Goal: Transaction & Acquisition: Purchase product/service

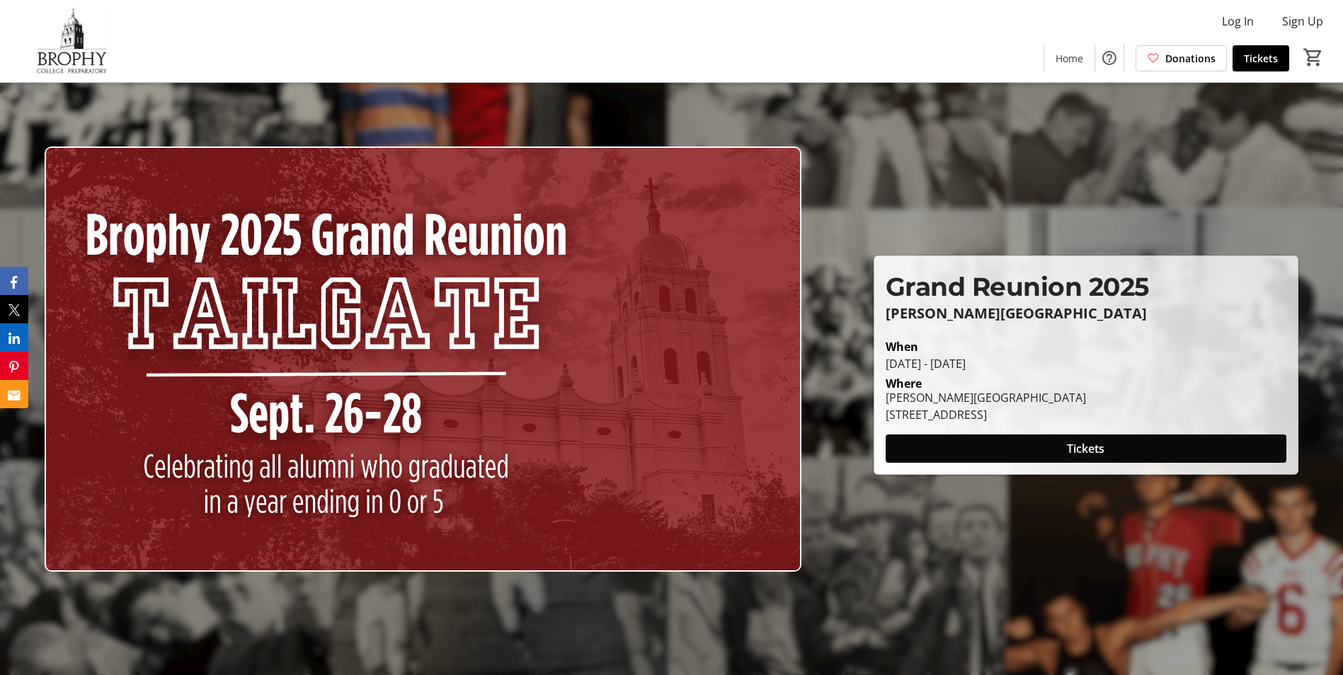
click at [1076, 447] on span "Tickets" at bounding box center [1086, 448] width 38 height 17
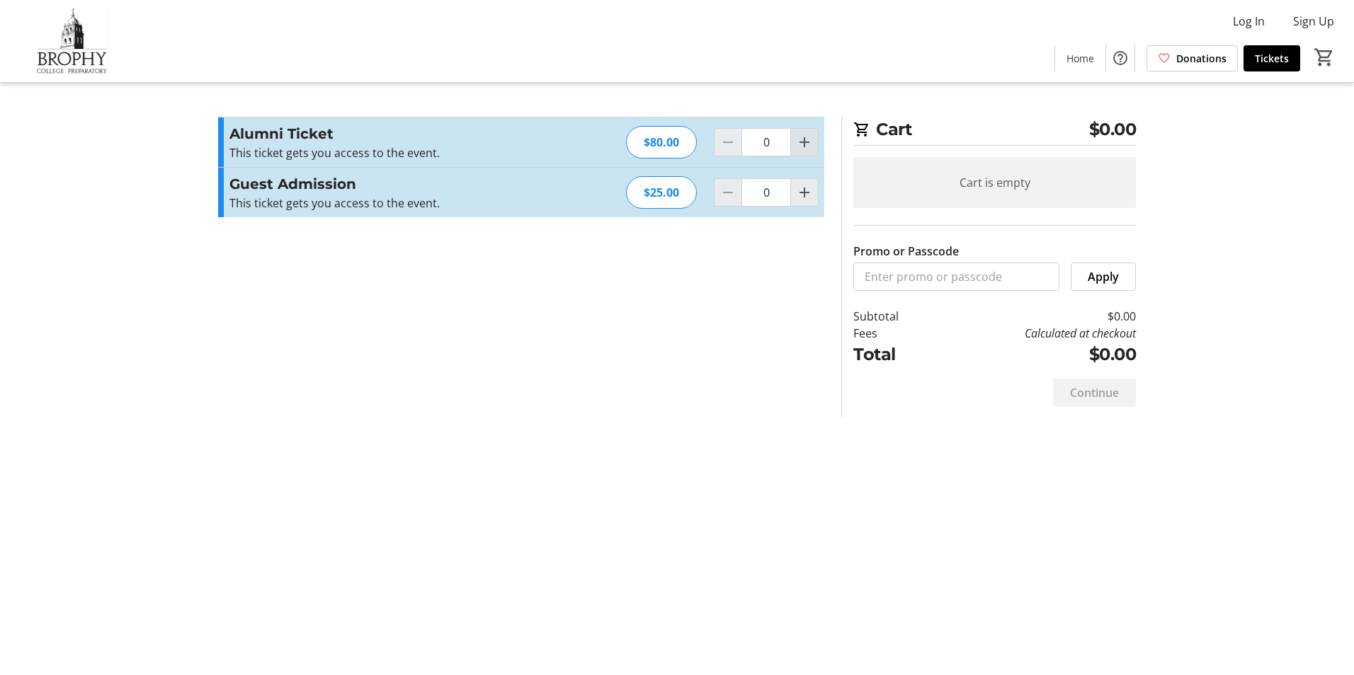
click at [808, 139] on mat-icon "Increment by one" at bounding box center [804, 142] width 17 height 17
type input "1"
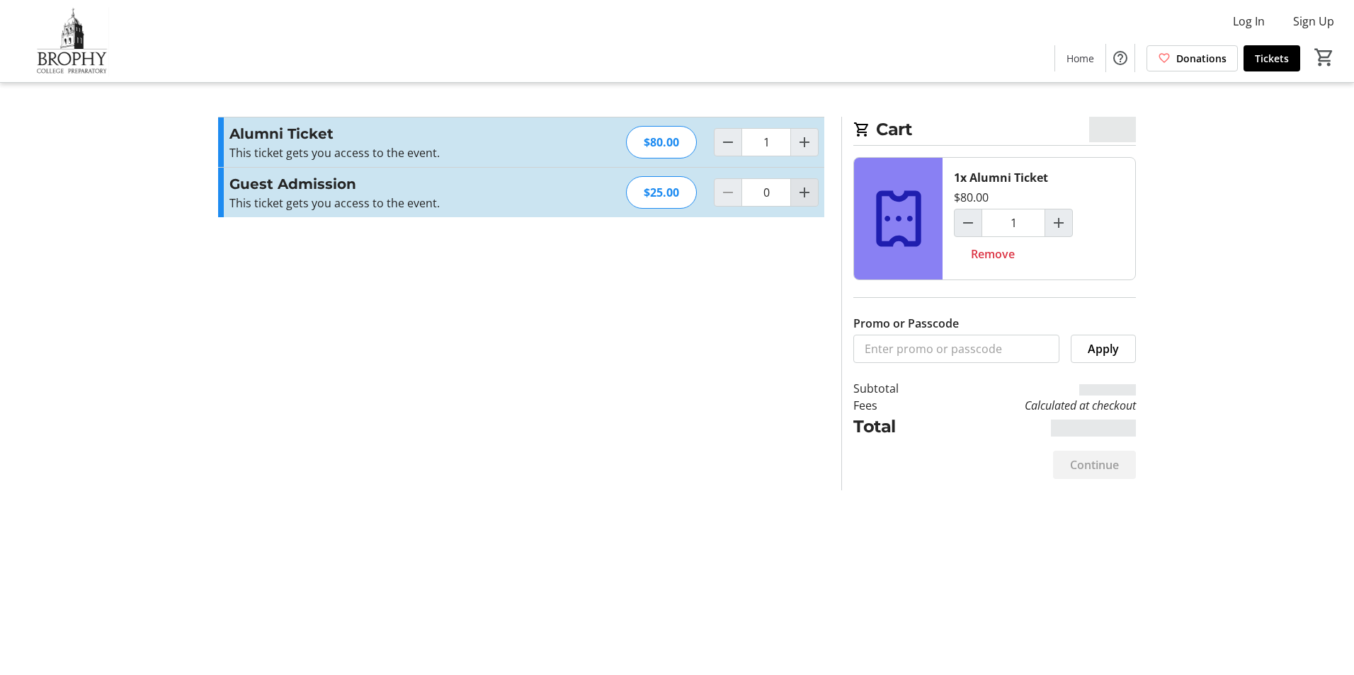
click at [804, 202] on span "Increment by one" at bounding box center [804, 192] width 27 height 27
type input "1"
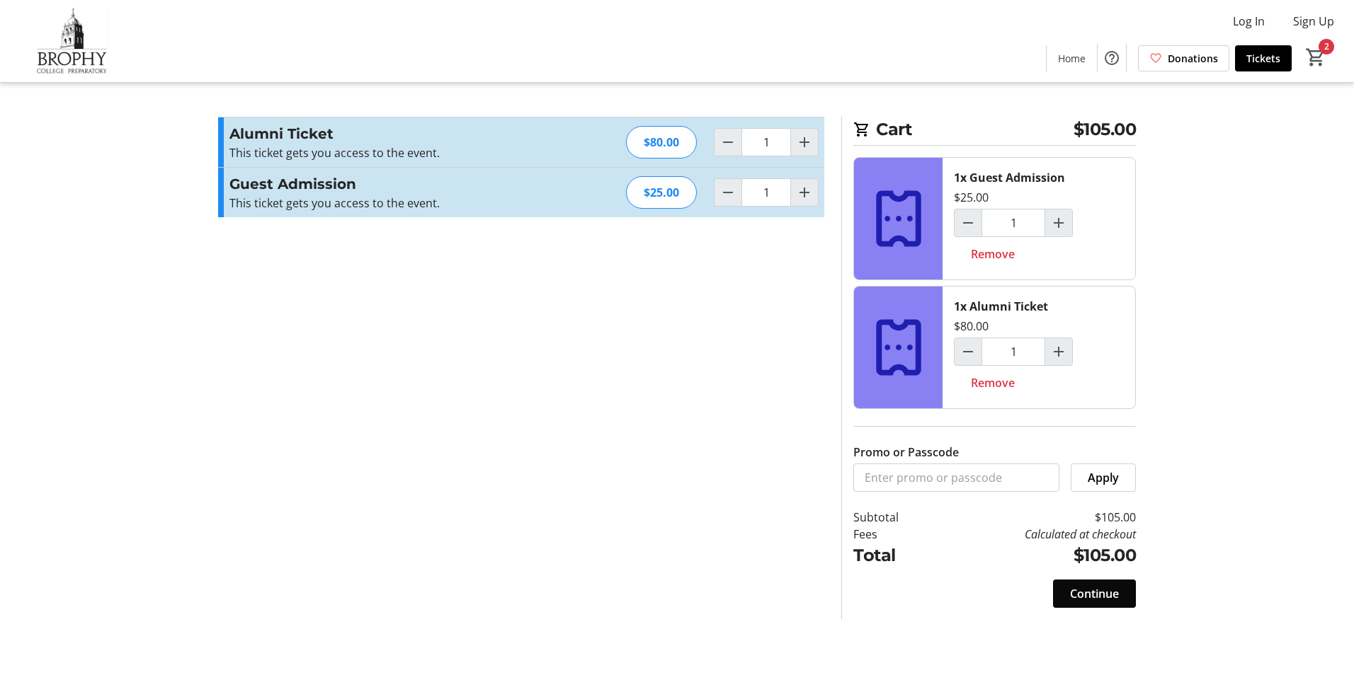
click at [1079, 593] on span "Continue" at bounding box center [1094, 593] width 49 height 17
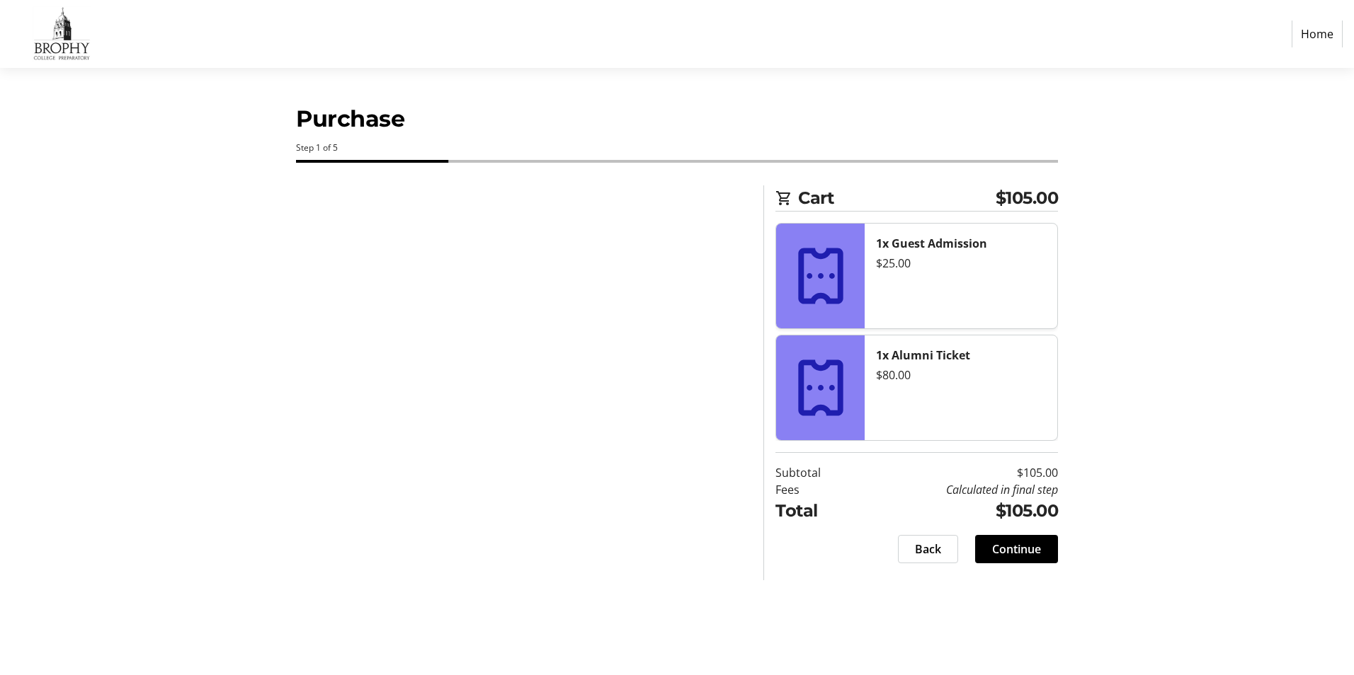
select select "US"
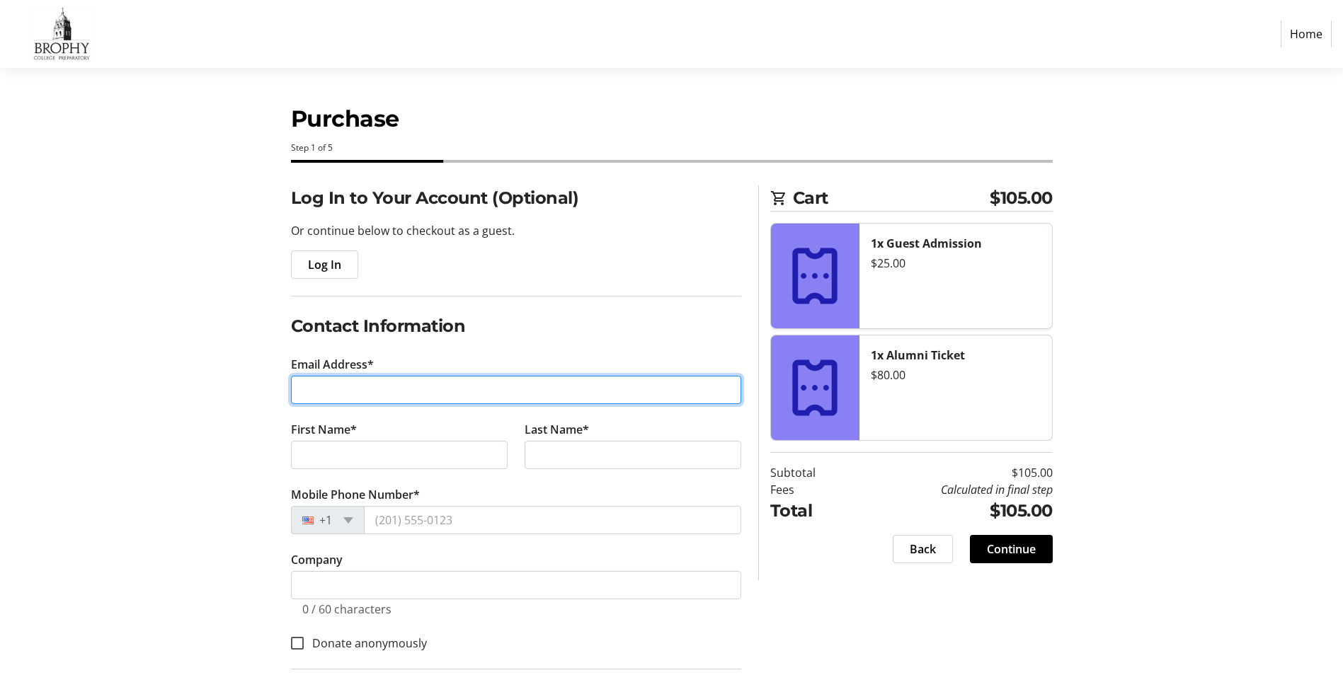
click at [362, 392] on input "Email Address*" at bounding box center [516, 390] width 450 height 28
type input "[EMAIL_ADDRESS][DOMAIN_NAME]"
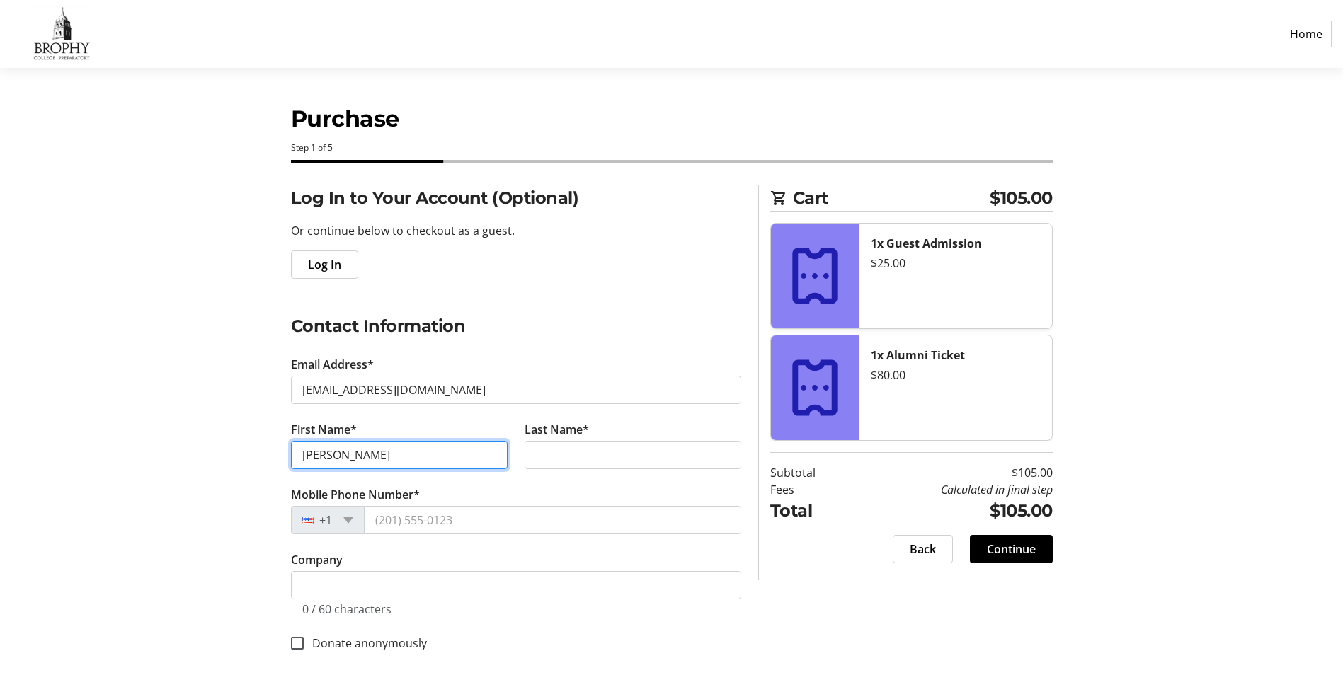
type input "[PERSON_NAME]"
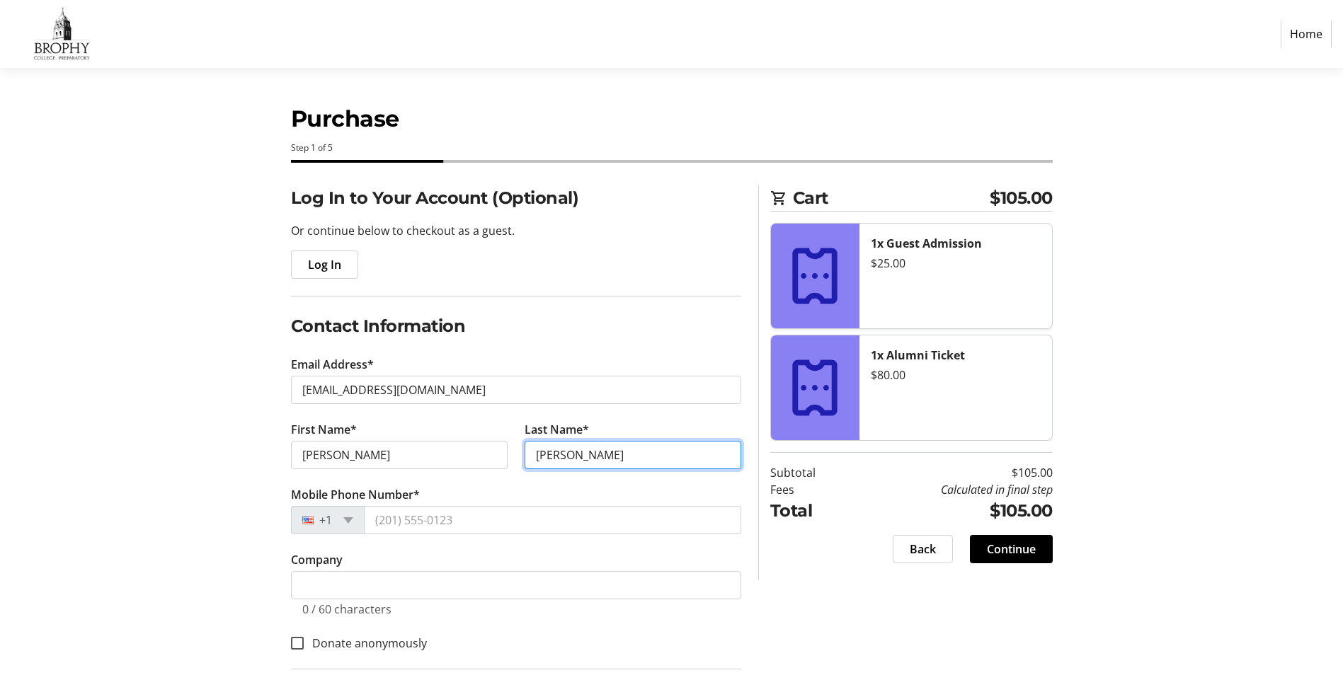
type input "[PERSON_NAME]"
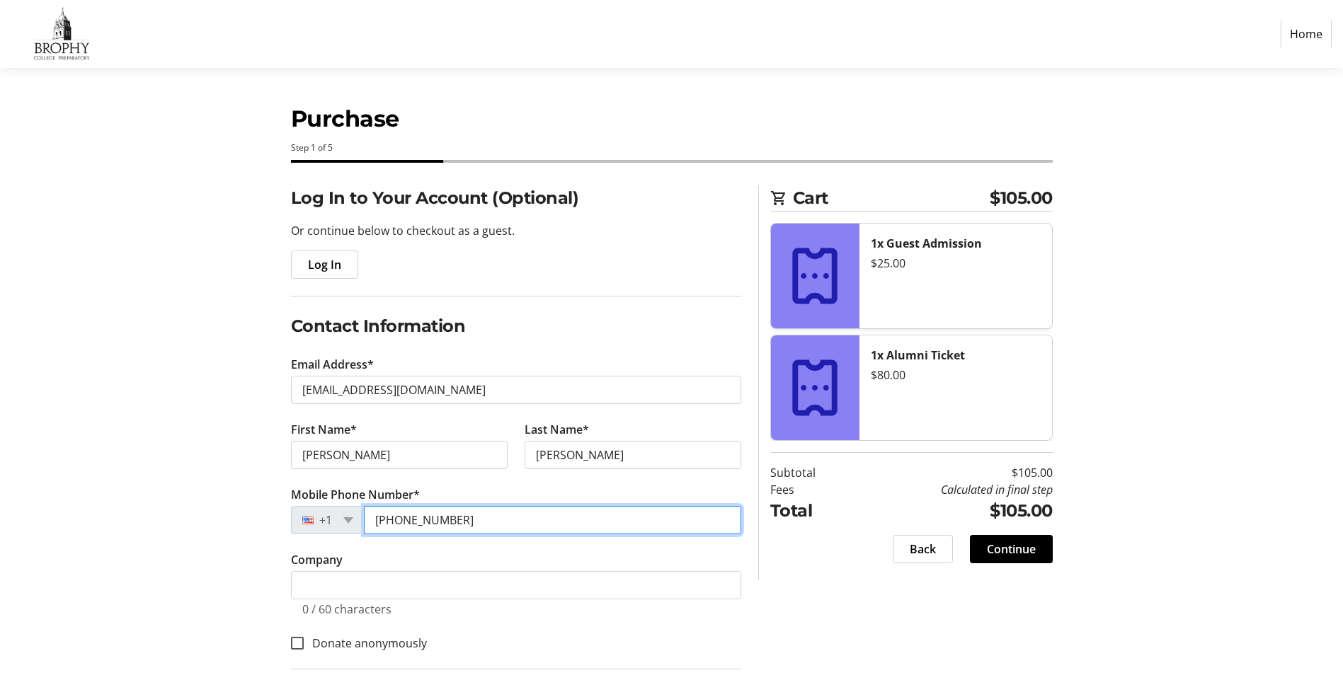
type input "[PHONE_NUMBER]"
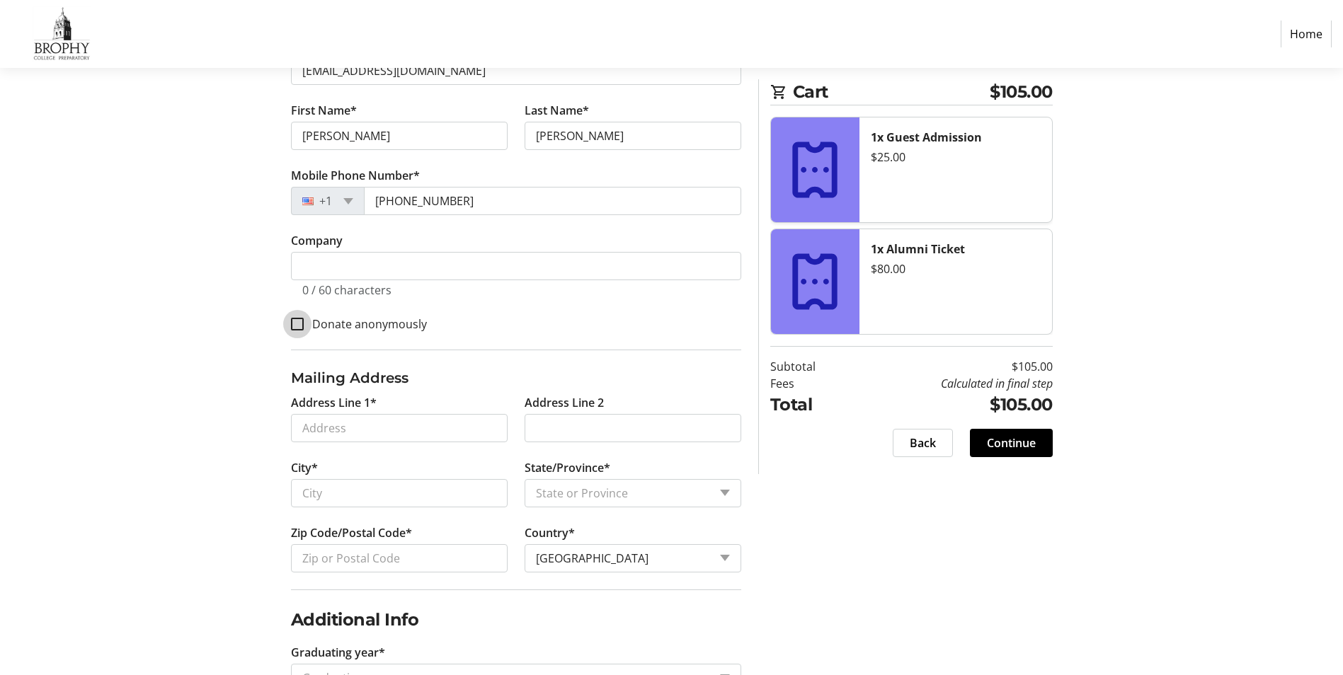
scroll to position [354, 0]
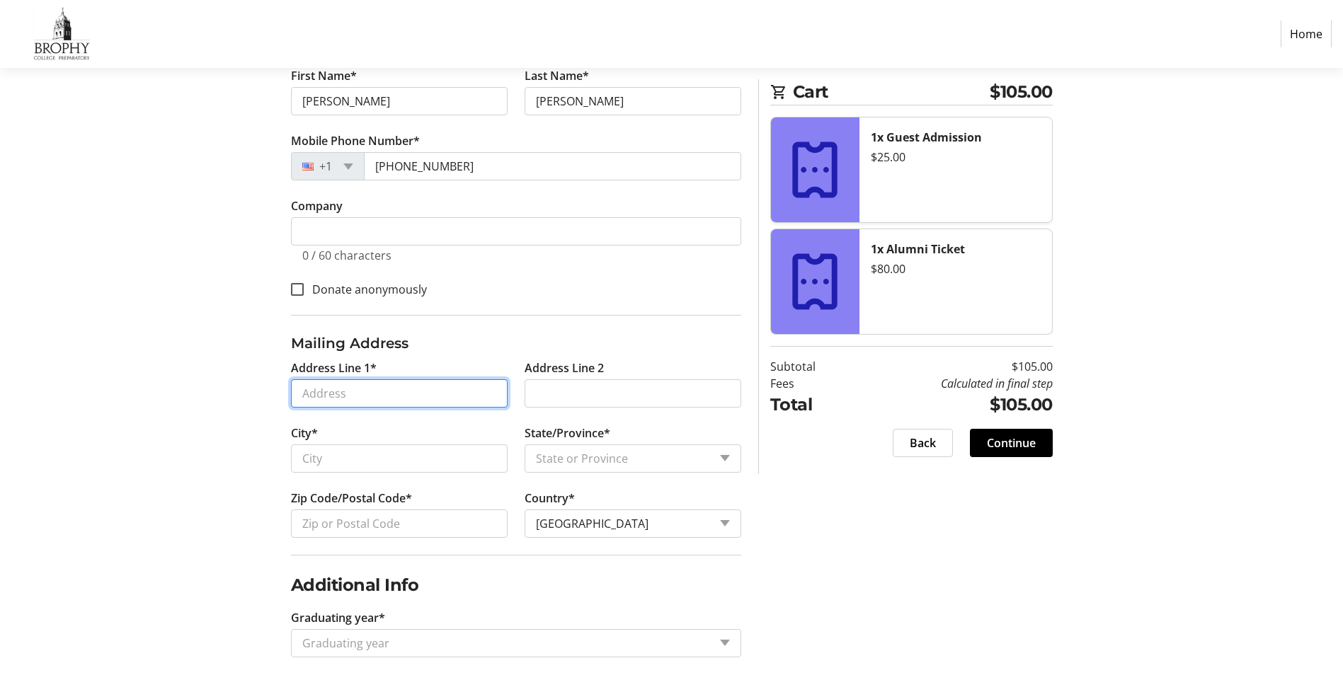
click at [375, 390] on input "Address Line 1*" at bounding box center [399, 393] width 217 height 28
type input "[STREET_ADDRESS]"
type input "Phoenix"
select select "AZ"
type input "85054"
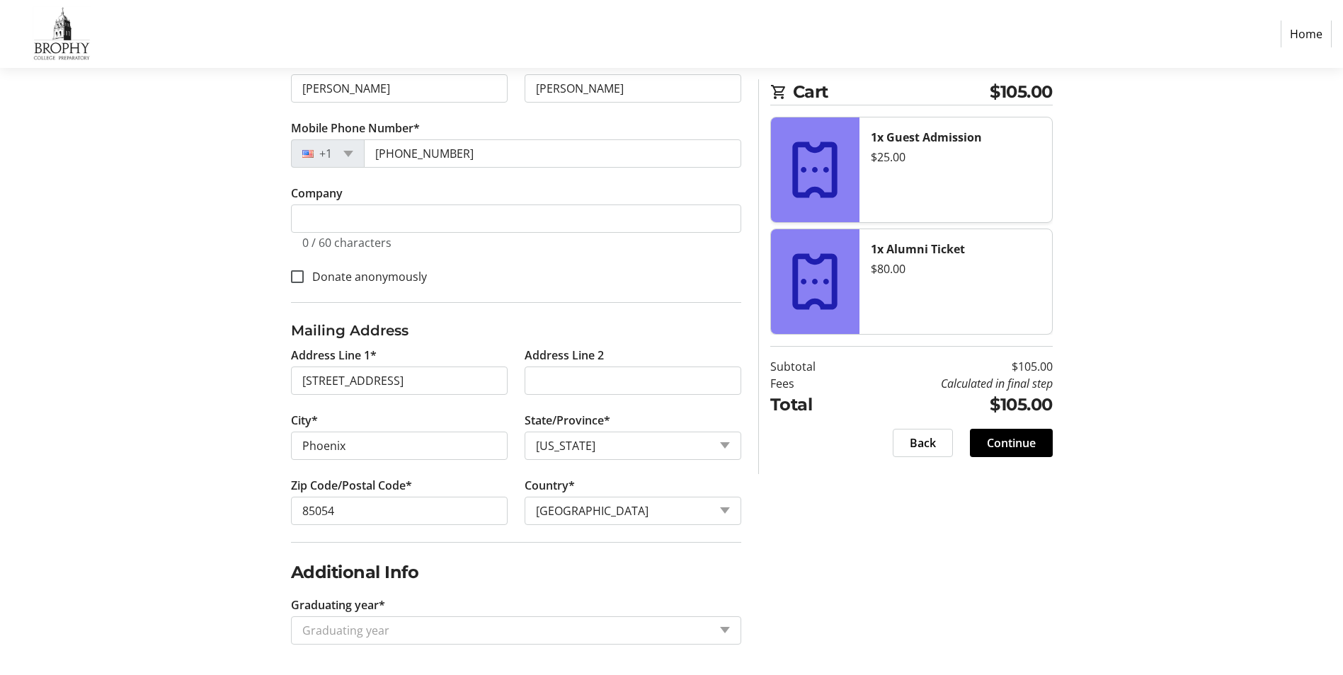
scroll to position [370, 0]
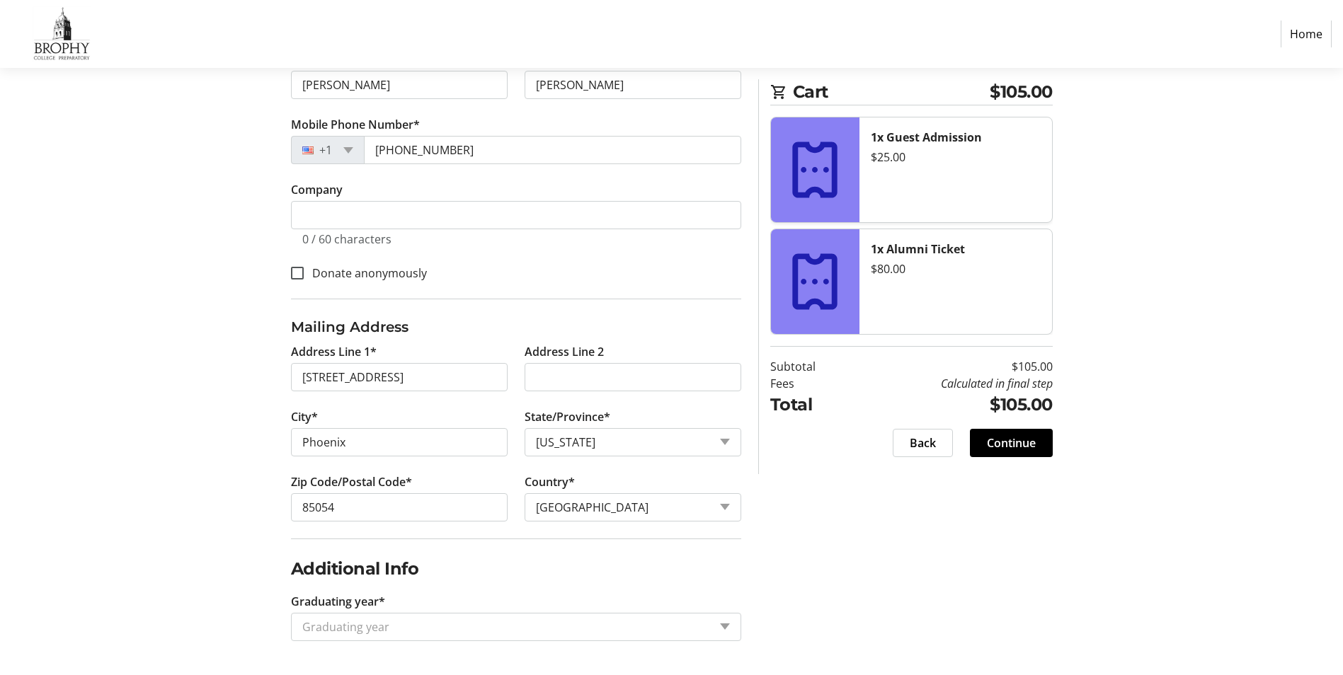
click at [336, 631] on input "Graduating year*" at bounding box center [505, 627] width 406 height 17
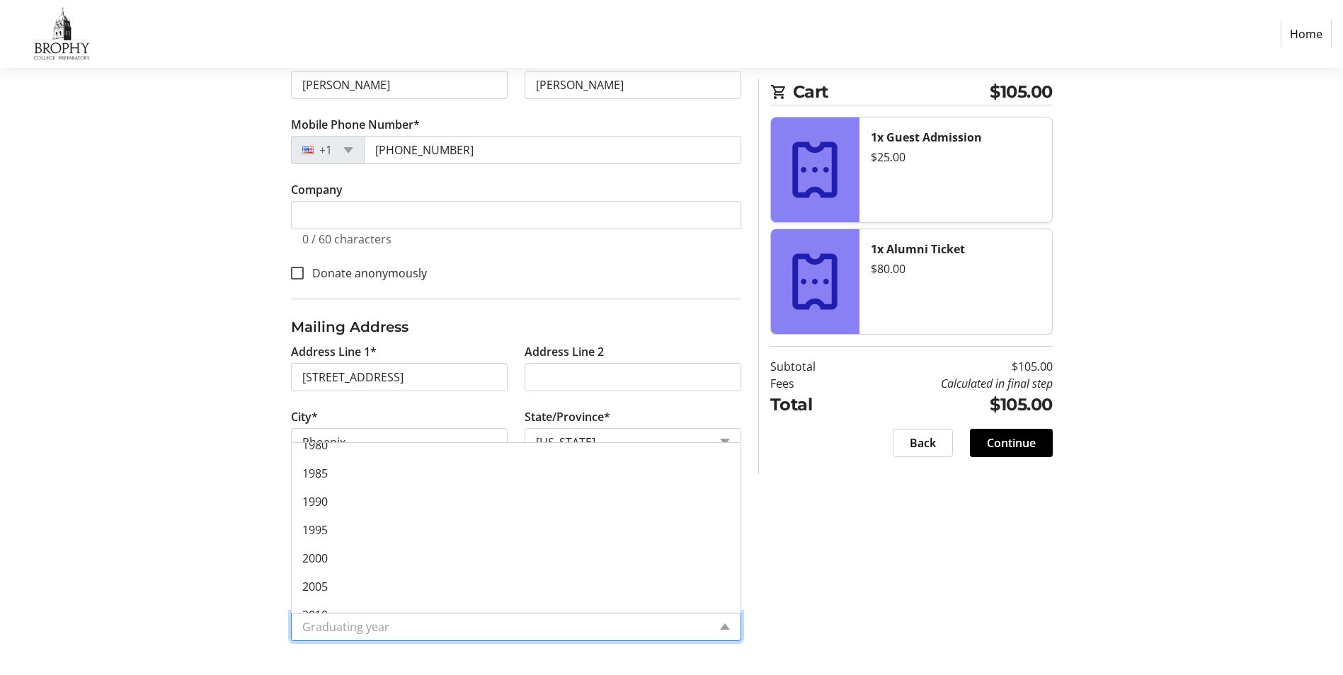
scroll to position [142, 0]
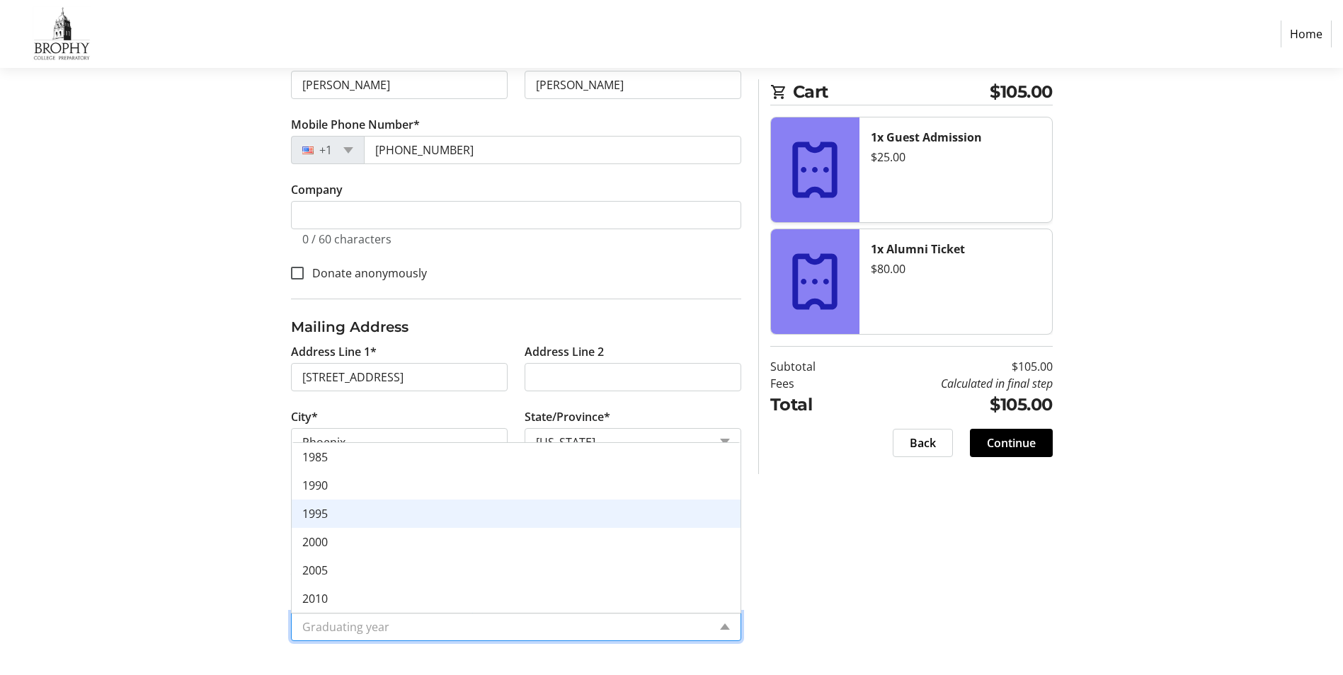
click at [348, 515] on div "1995" at bounding box center [516, 514] width 449 height 28
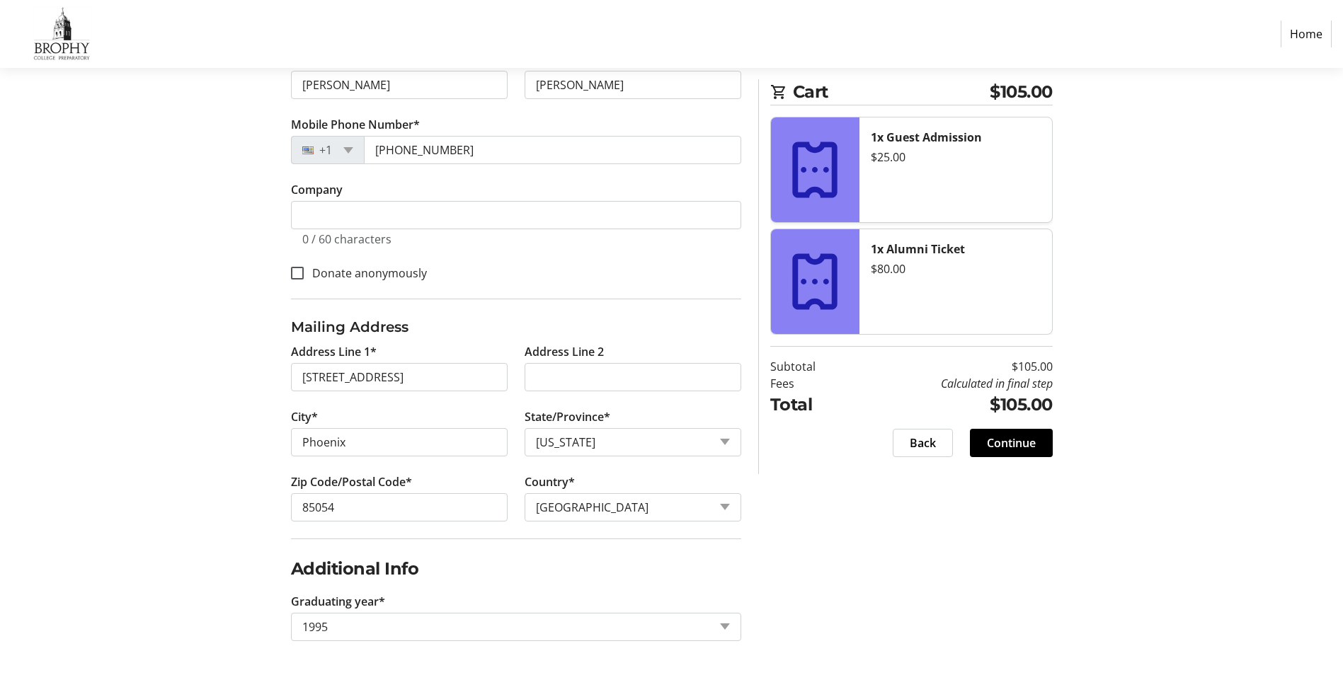
click at [974, 567] on div "Log In to Your Account (Optional) Or continue below to checkout as a guest. Log…" at bounding box center [672, 245] width 934 height 860
click at [1021, 442] on span "Continue" at bounding box center [1011, 443] width 49 height 17
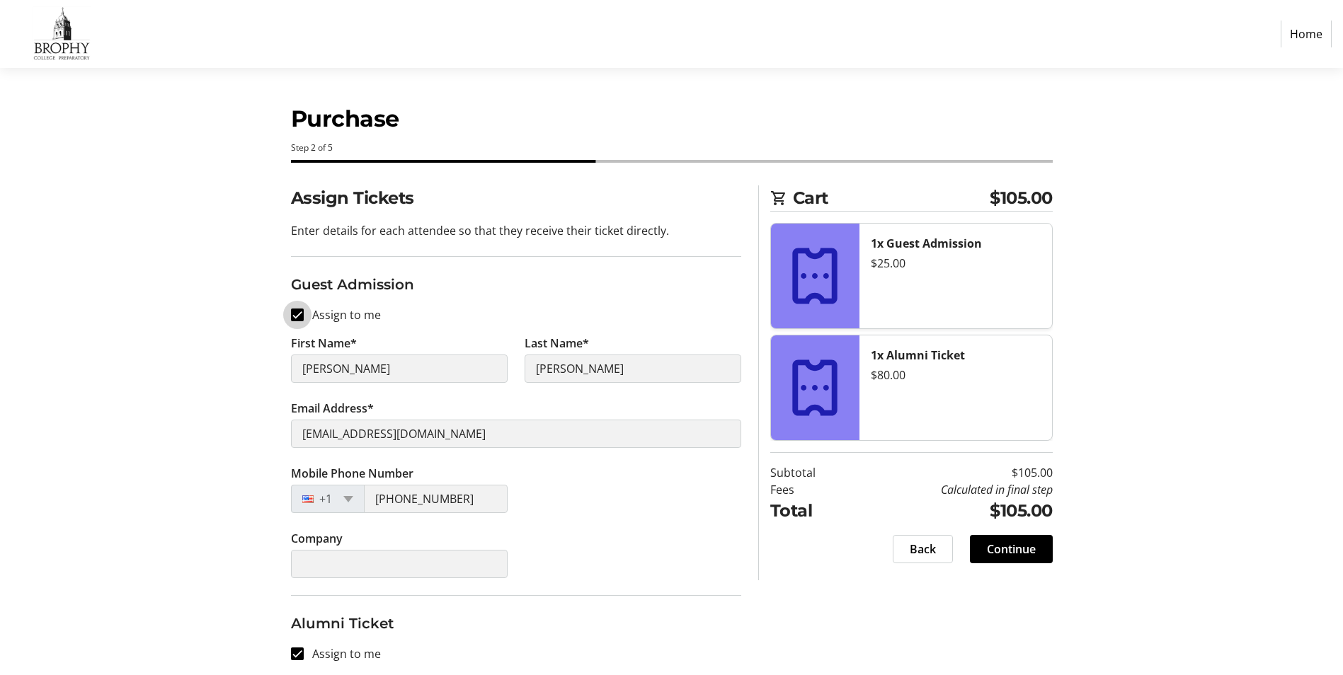
click at [295, 314] on input "Assign to me" at bounding box center [297, 315] width 13 height 13
checkbox input "false"
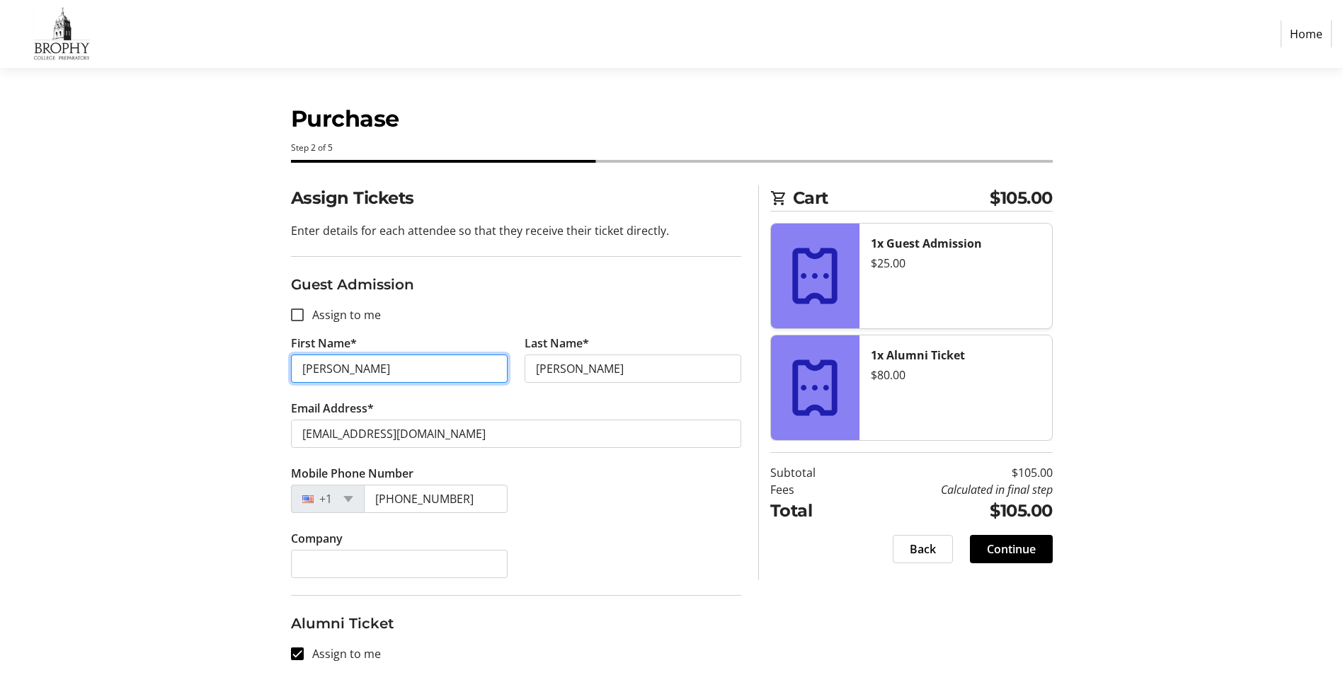
click at [313, 370] on input "[PERSON_NAME]" at bounding box center [399, 369] width 217 height 28
click at [313, 369] on input "[PERSON_NAME]" at bounding box center [399, 369] width 217 height 28
type input "[PERSON_NAME]"
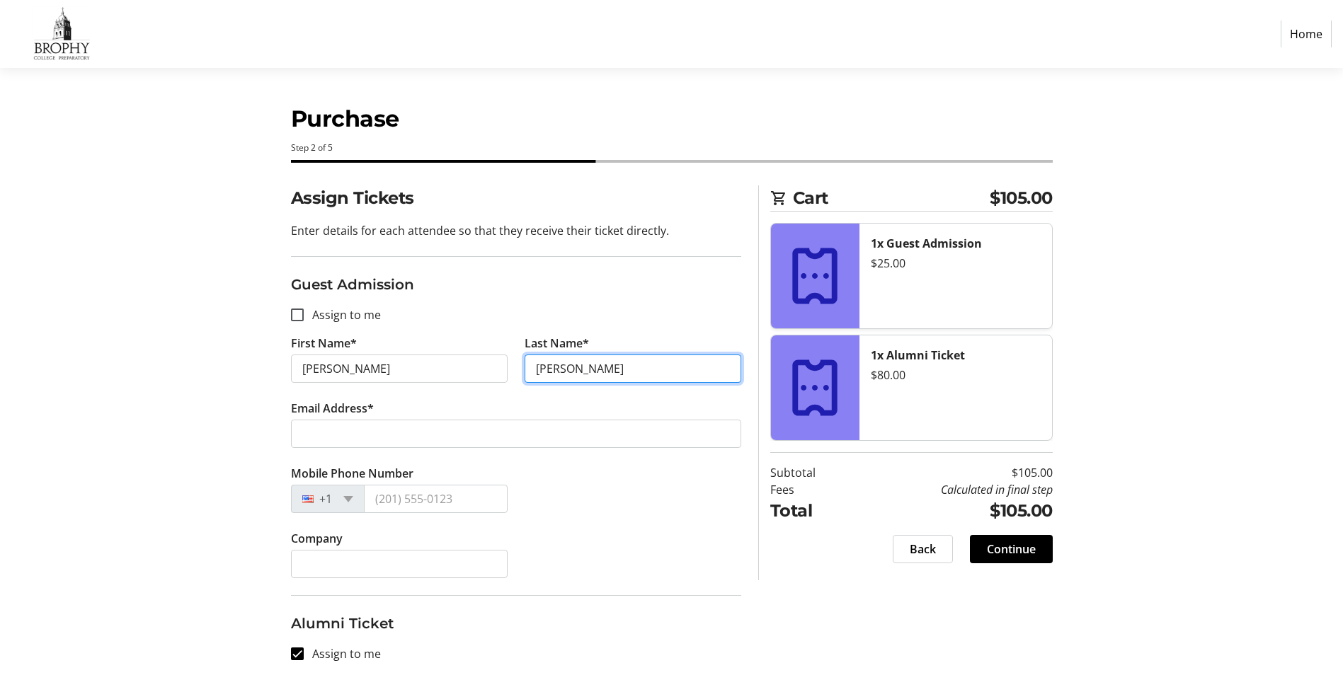
type input "[PERSON_NAME]"
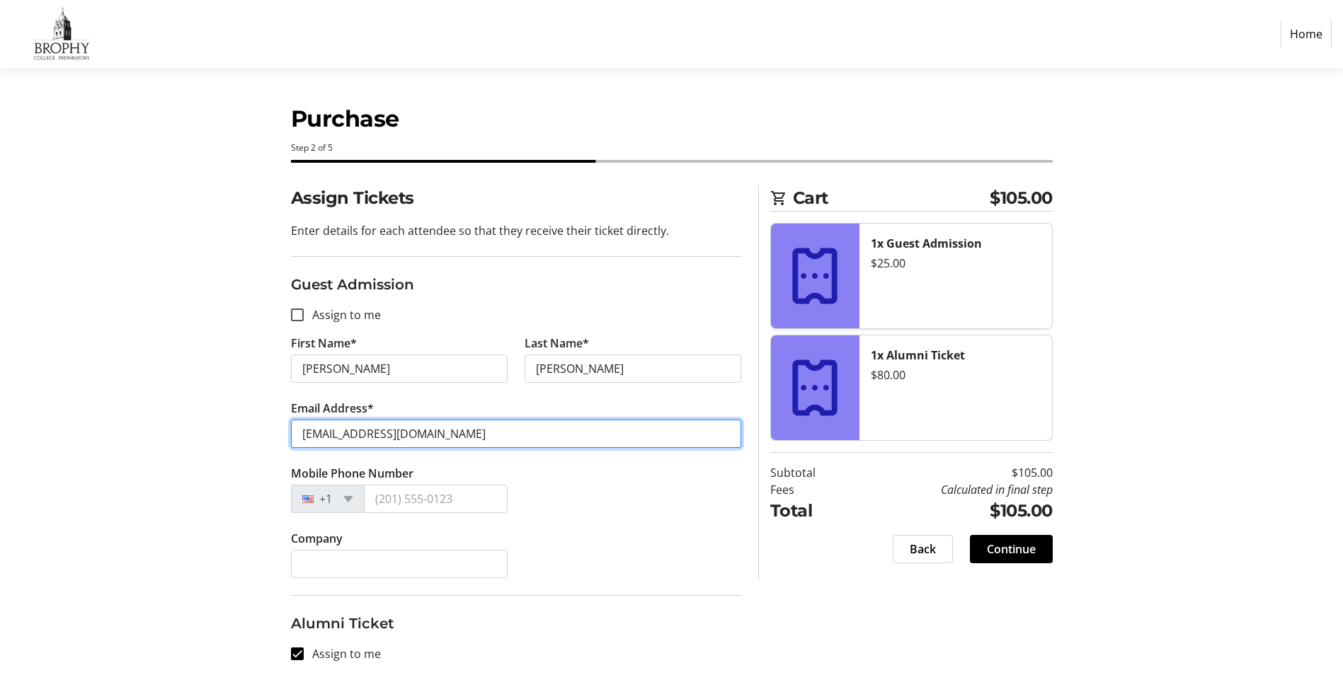
type input "[EMAIL_ADDRESS][DOMAIN_NAME]"
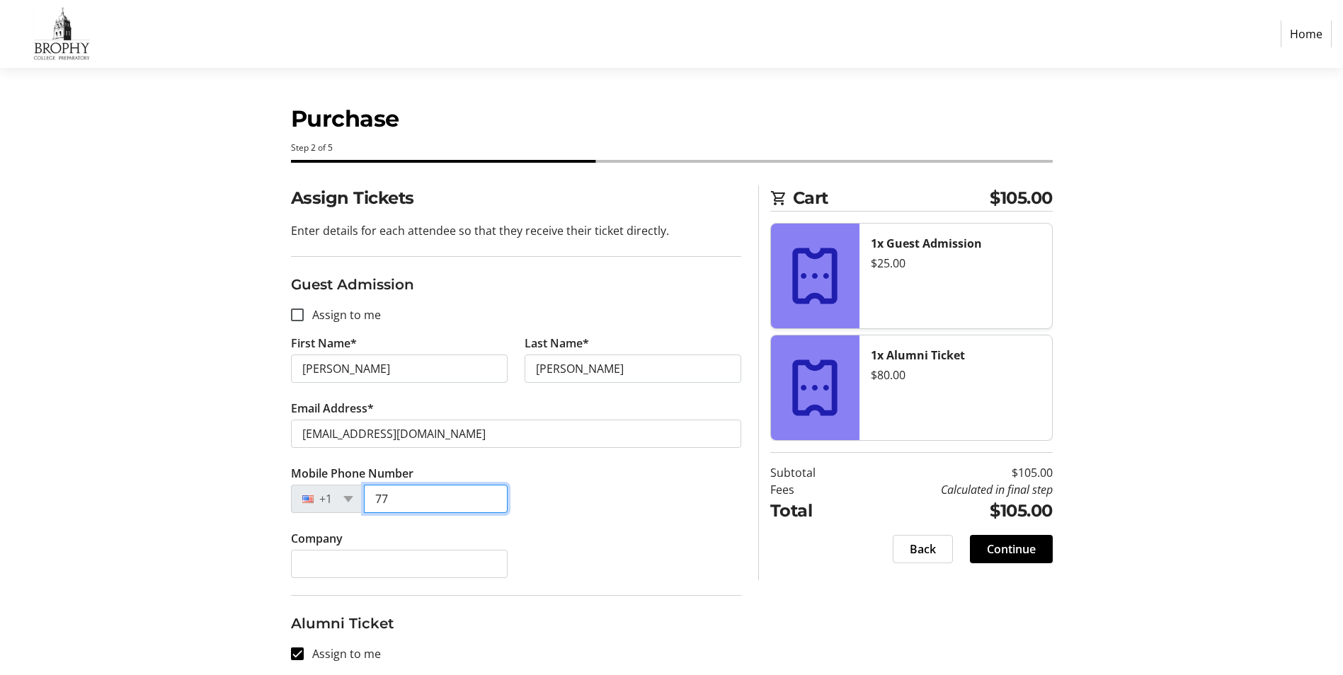
type input "7"
click at [207, 484] on div "Assign Tickets Enter details for each attendee so that they receive their ticke…" at bounding box center [672, 592] width 934 height 814
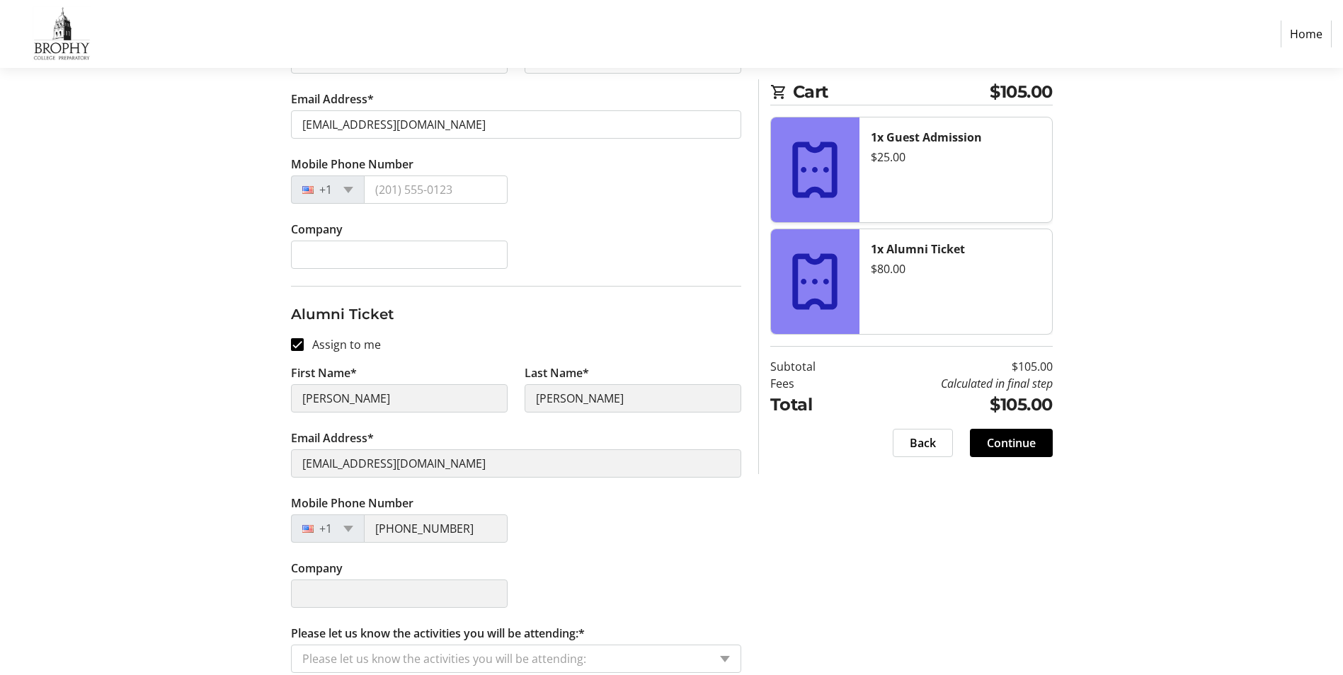
scroll to position [324, 0]
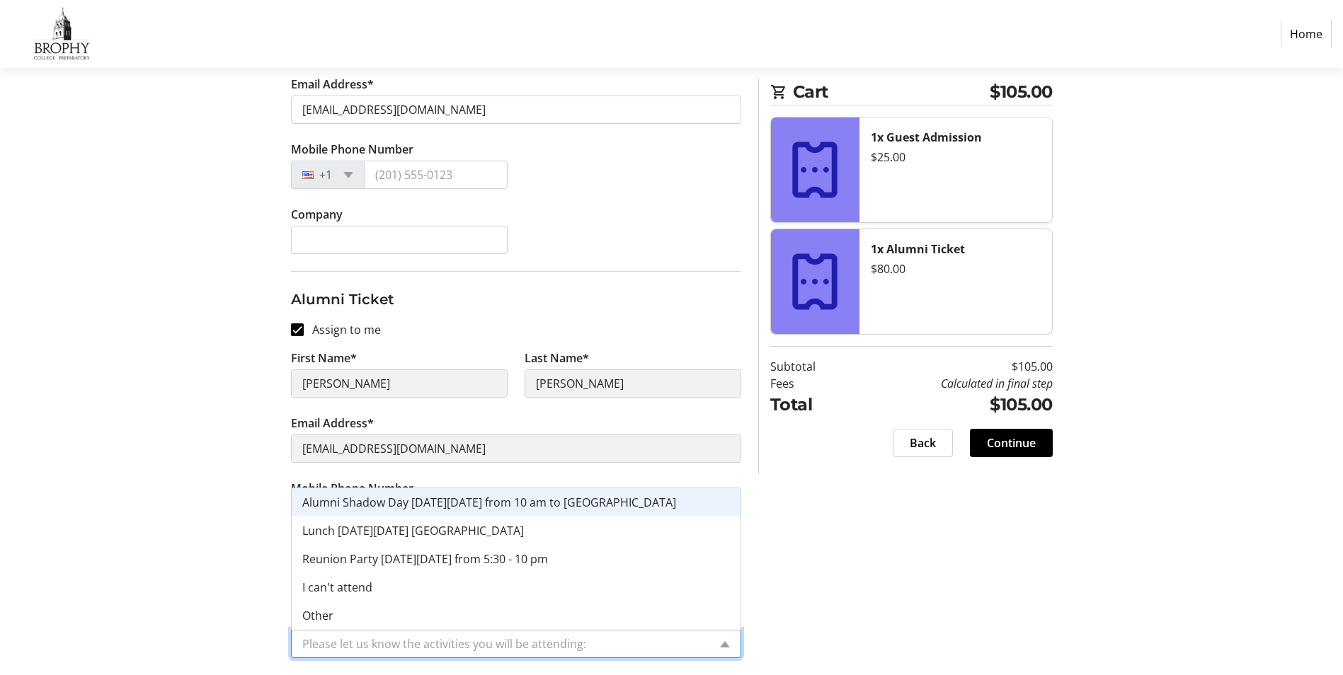
click at [440, 643] on input "Please let us know the activities you will be attending:*" at bounding box center [505, 644] width 406 height 17
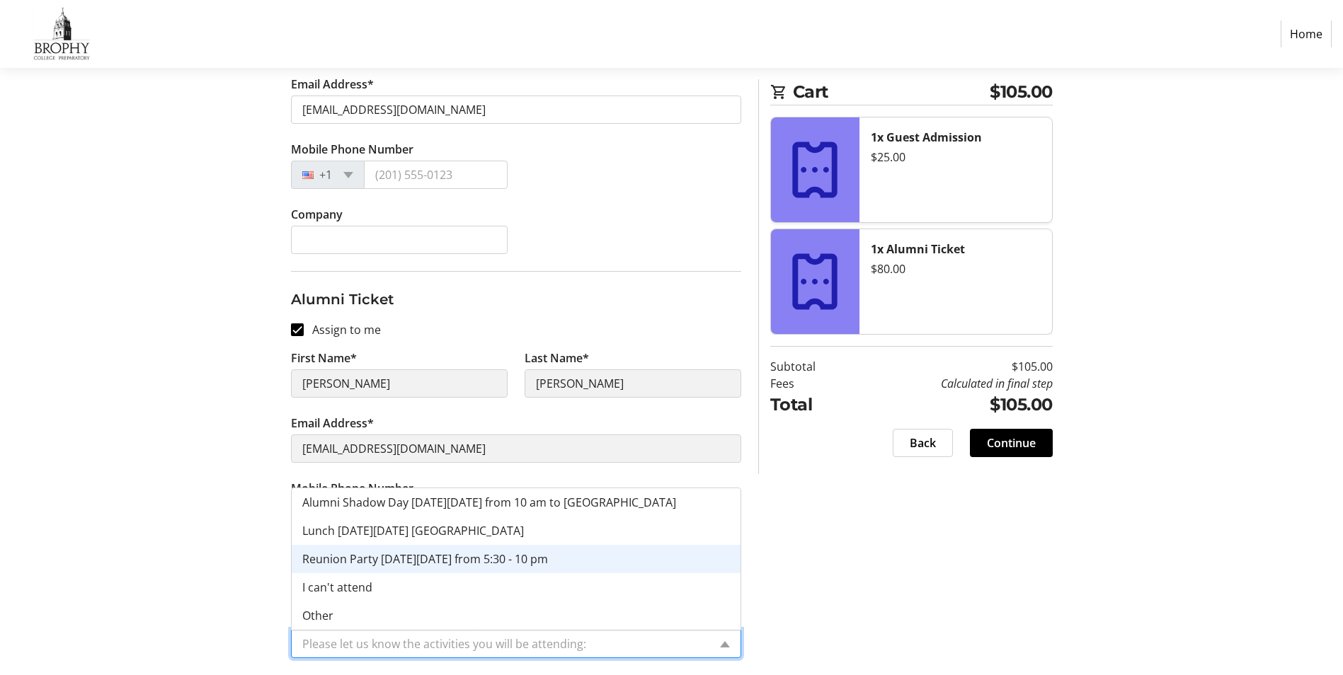
click at [479, 561] on span "Reunion Party [DATE][DATE] from 5:30 - 10 pm" at bounding box center [425, 559] width 246 height 16
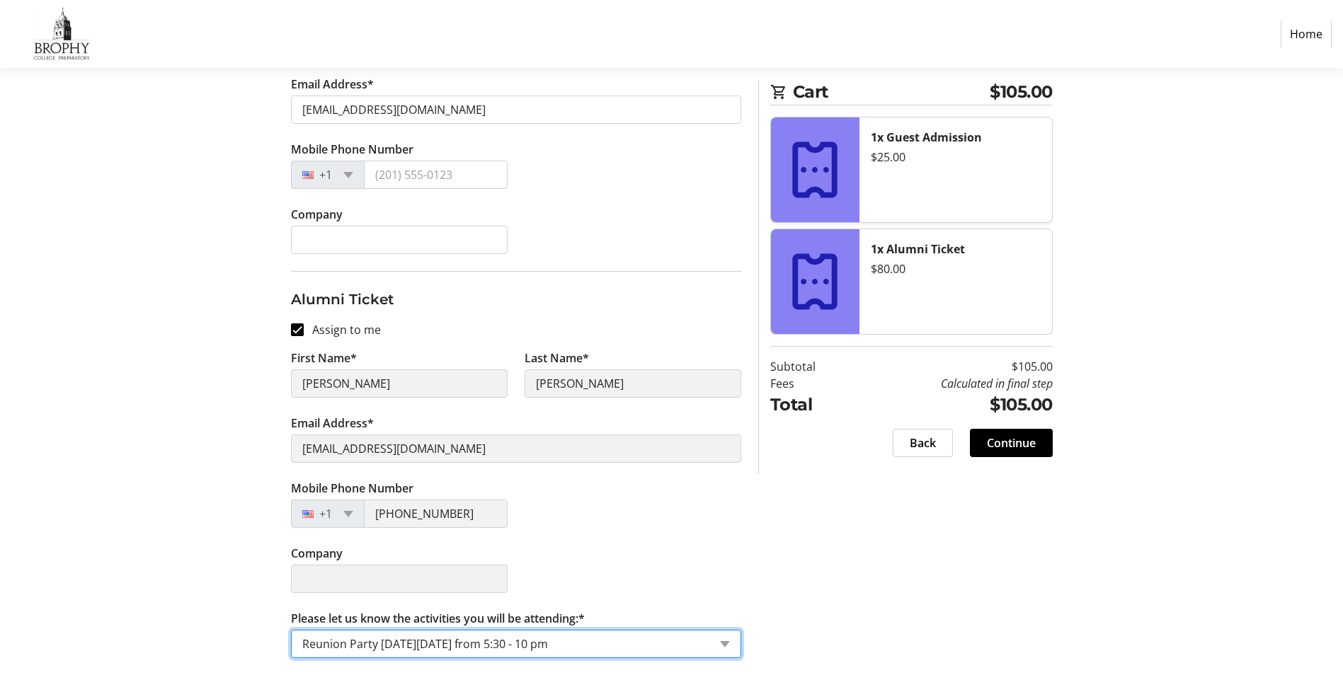
click at [1020, 550] on div "Assign Tickets Enter details for each attendee so that they receive their ticke…" at bounding box center [672, 268] width 934 height 814
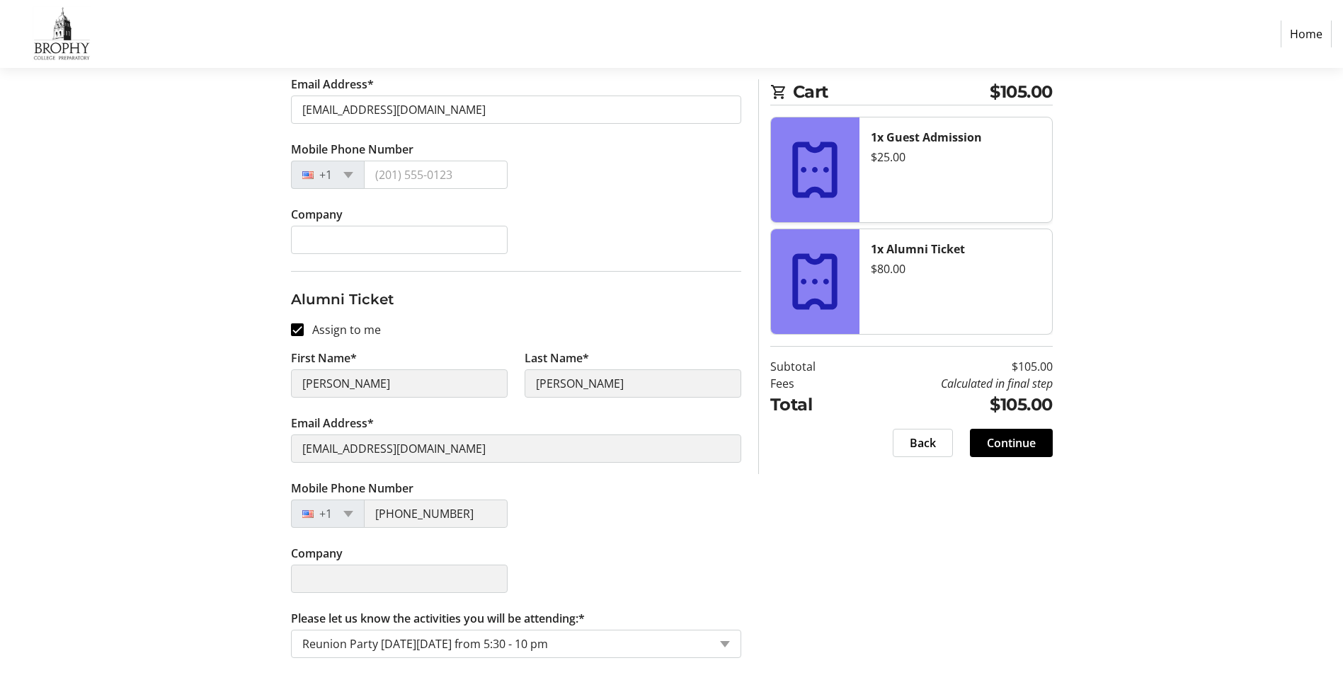
click at [551, 641] on input "Please let us know the activities you will be attending:*" at bounding box center [505, 644] width 406 height 17
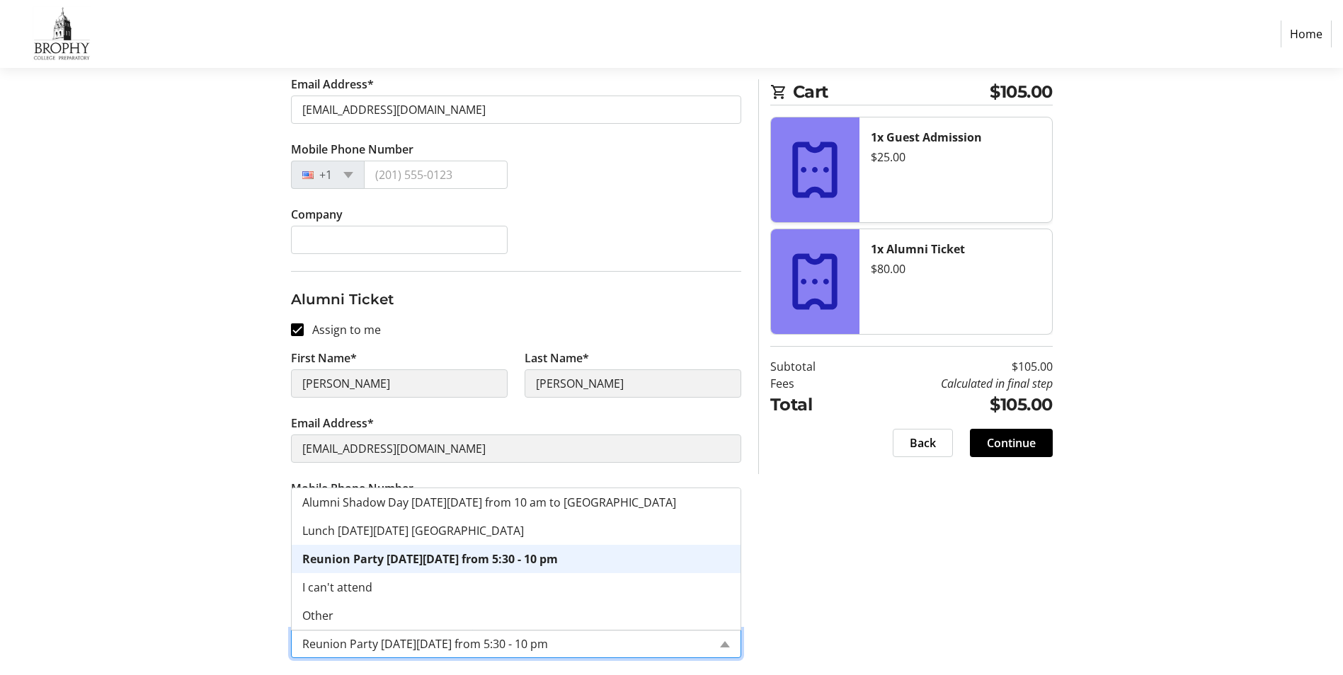
click at [551, 641] on input "Please let us know the activities you will be attending:*" at bounding box center [505, 644] width 406 height 17
click at [452, 562] on span "Reunion Party [DATE][DATE] from 5:30 - 10 pm" at bounding box center [430, 559] width 256 height 16
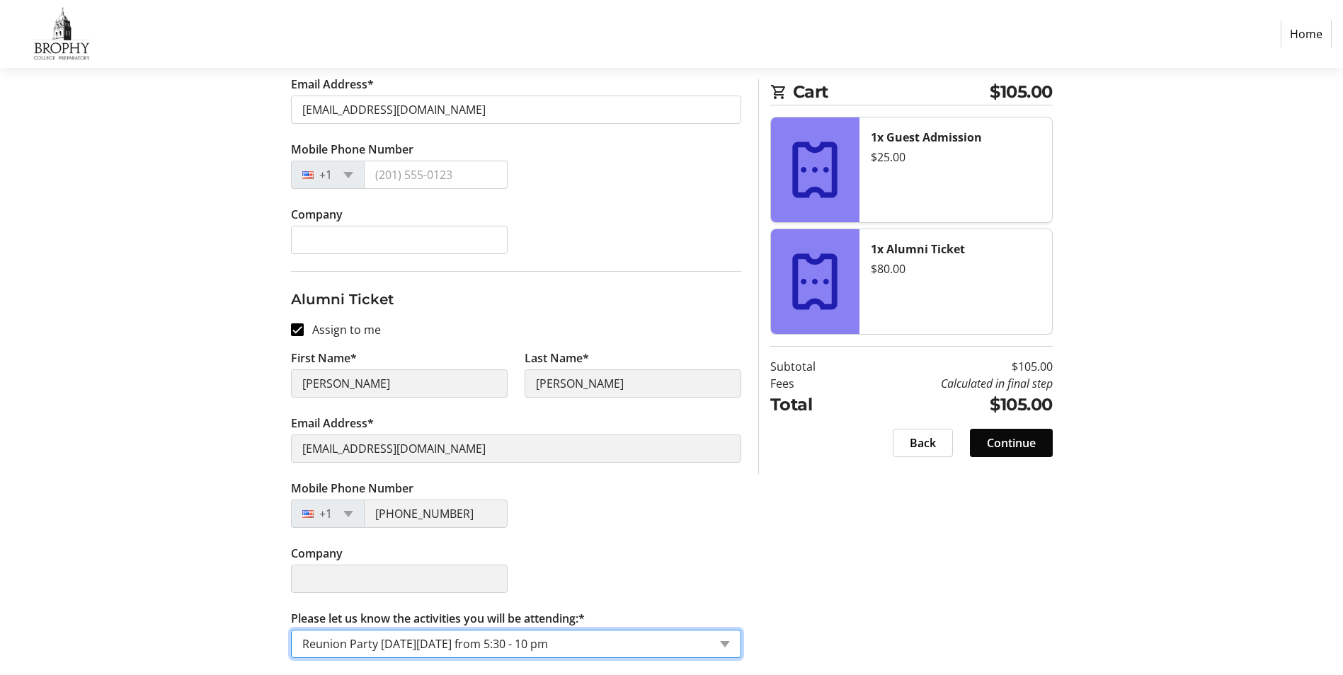
click at [1010, 445] on span "Continue" at bounding box center [1011, 443] width 49 height 17
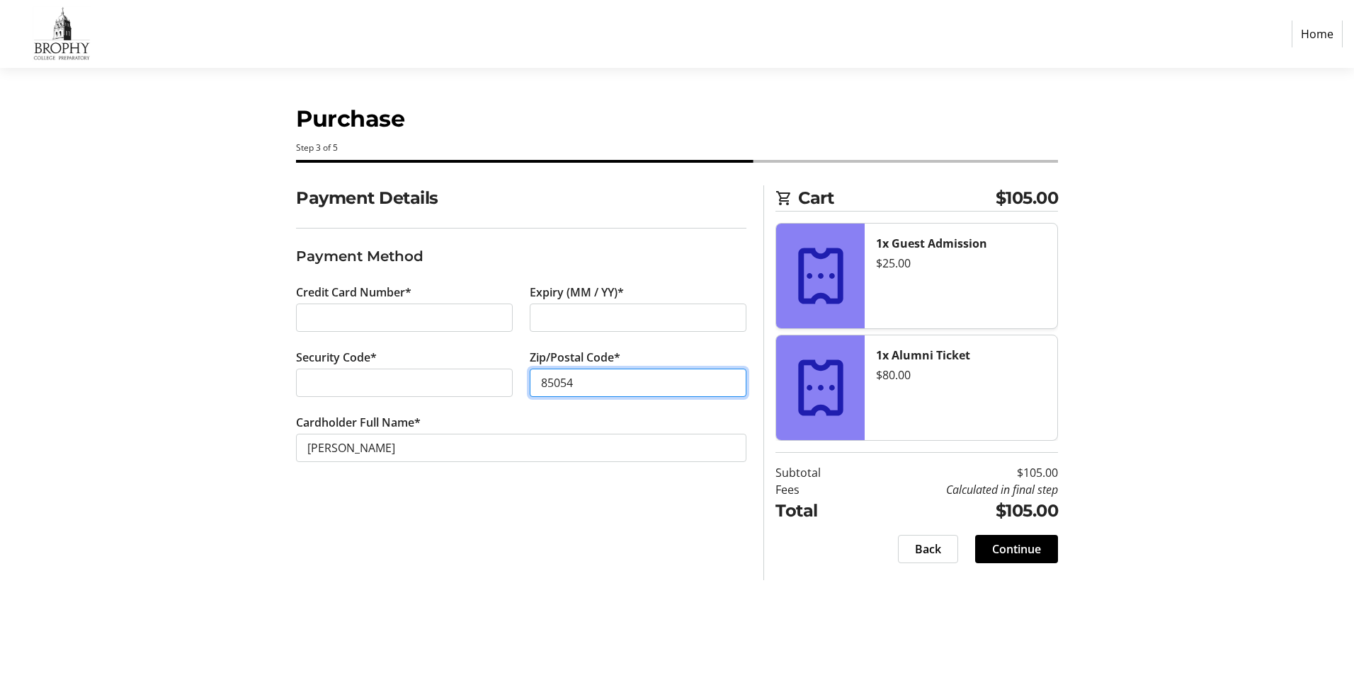
type input "85054"
click at [1017, 543] on span "Continue" at bounding box center [1016, 549] width 49 height 17
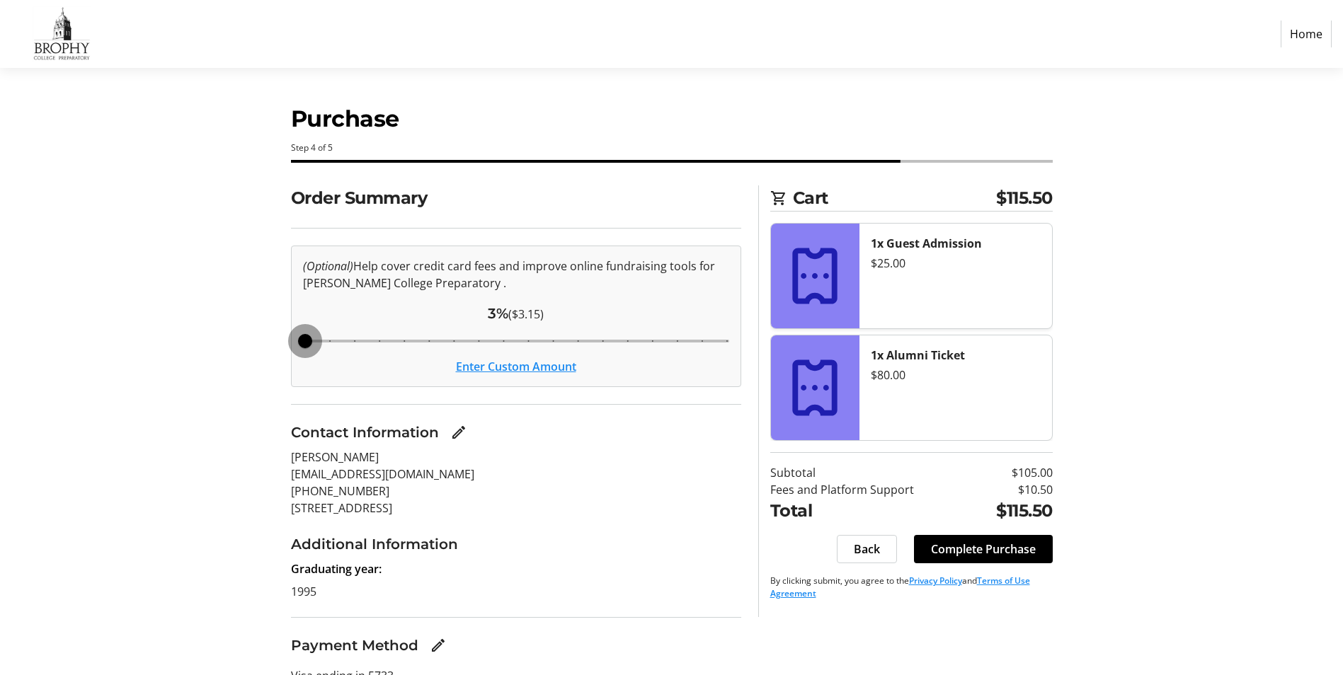
drag, startPoint x: 477, startPoint y: 344, endPoint x: 297, endPoint y: 338, distance: 179.9
type input "3"
click at [297, 338] on input "Cover fees percentage" at bounding box center [516, 341] width 456 height 31
drag, startPoint x: 303, startPoint y: 338, endPoint x: 276, endPoint y: 337, distance: 26.9
click at [288, 337] on input "Cover fees percentage" at bounding box center [516, 341] width 456 height 31
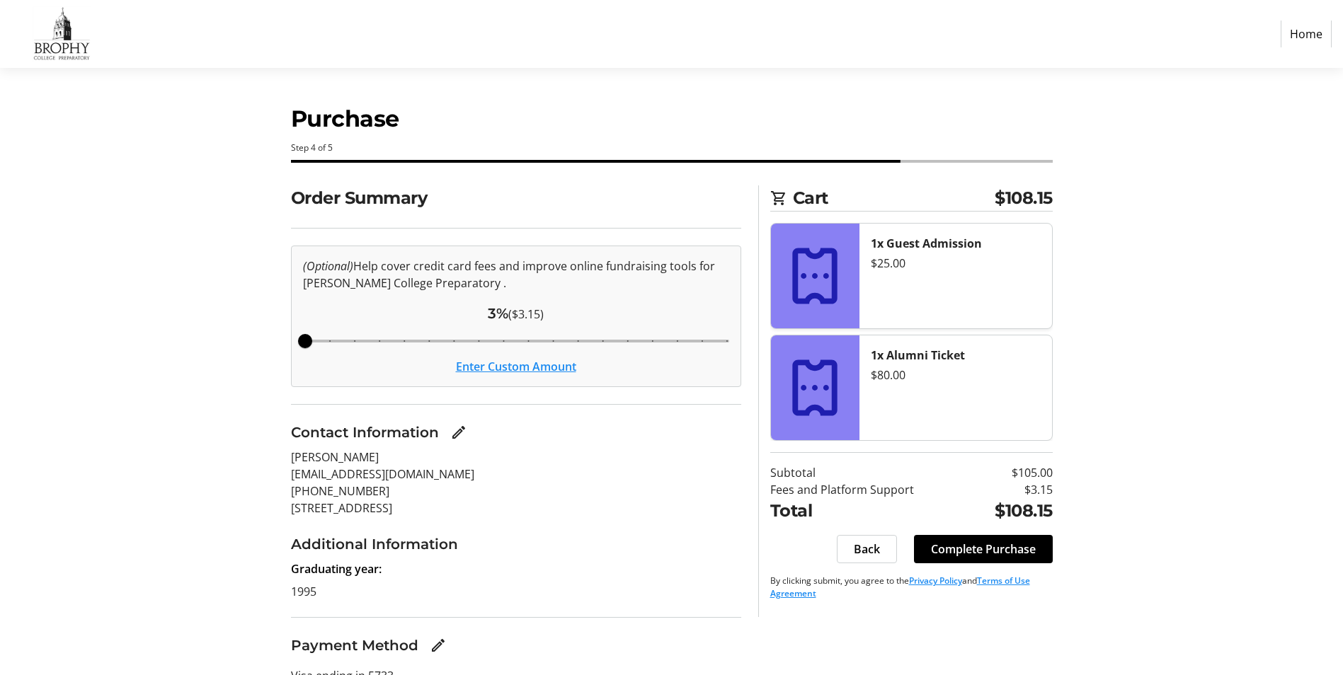
click at [539, 368] on button "Enter Custom Amount" at bounding box center [516, 366] width 120 height 17
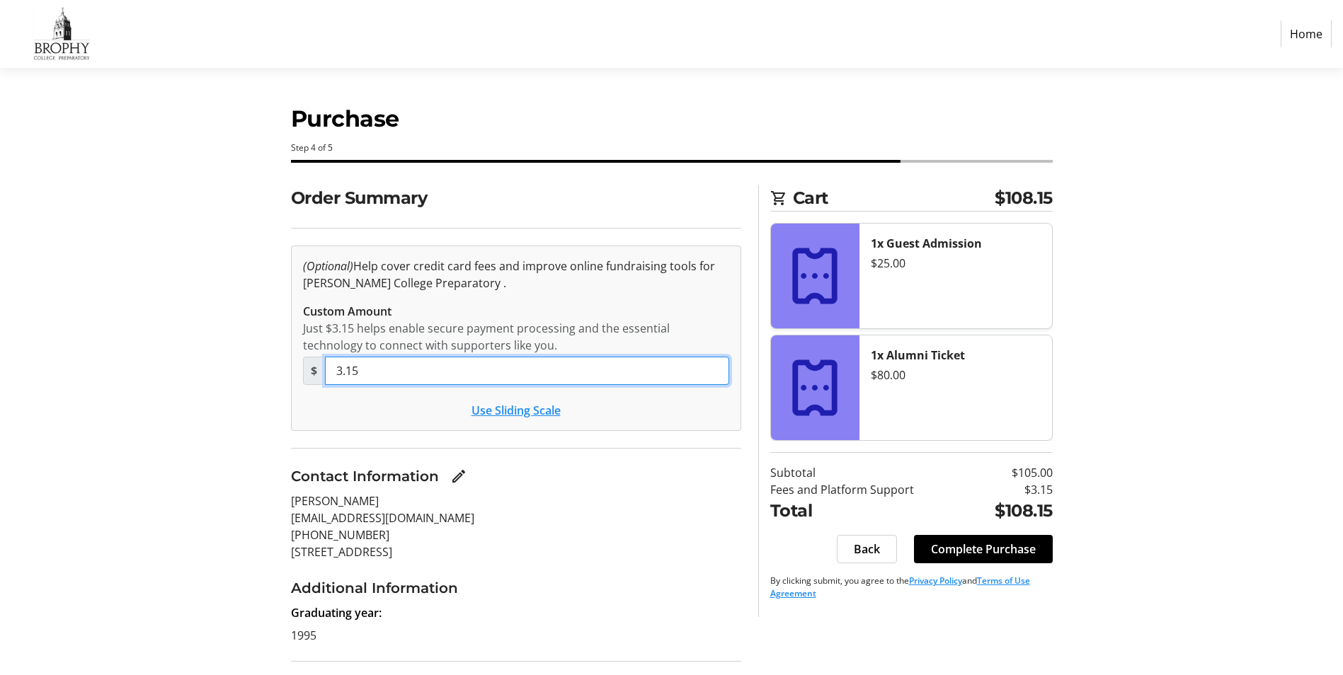
drag, startPoint x: 466, startPoint y: 370, endPoint x: 217, endPoint y: 362, distance: 248.6
click at [217, 362] on div "Order Summary (Optional) Help cover credit card fees and improve online fundrai…" at bounding box center [672, 490] width 934 height 611
type input "0"
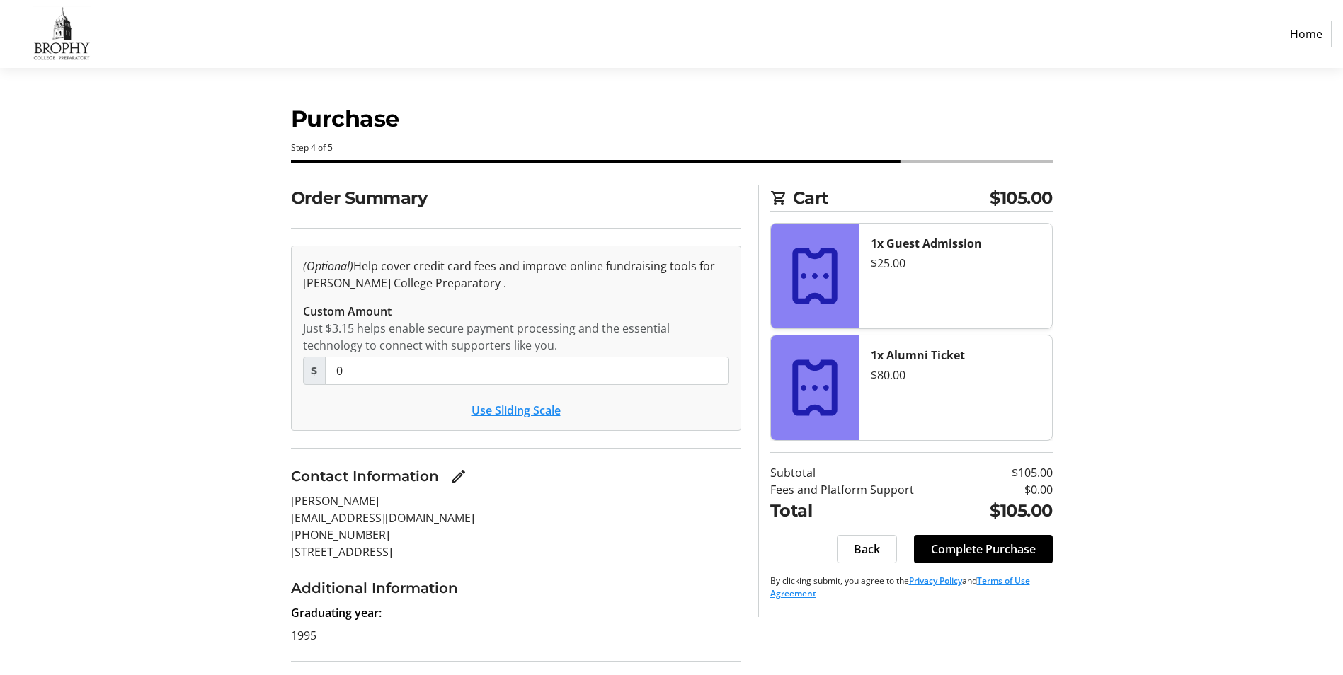
click at [236, 399] on div "Order Summary (Optional) Help cover credit card fees and improve online fundrai…" at bounding box center [672, 490] width 934 height 611
click at [252, 406] on div "Order Summary (Optional) Help cover credit card fees and improve online fundrai…" at bounding box center [672, 490] width 934 height 611
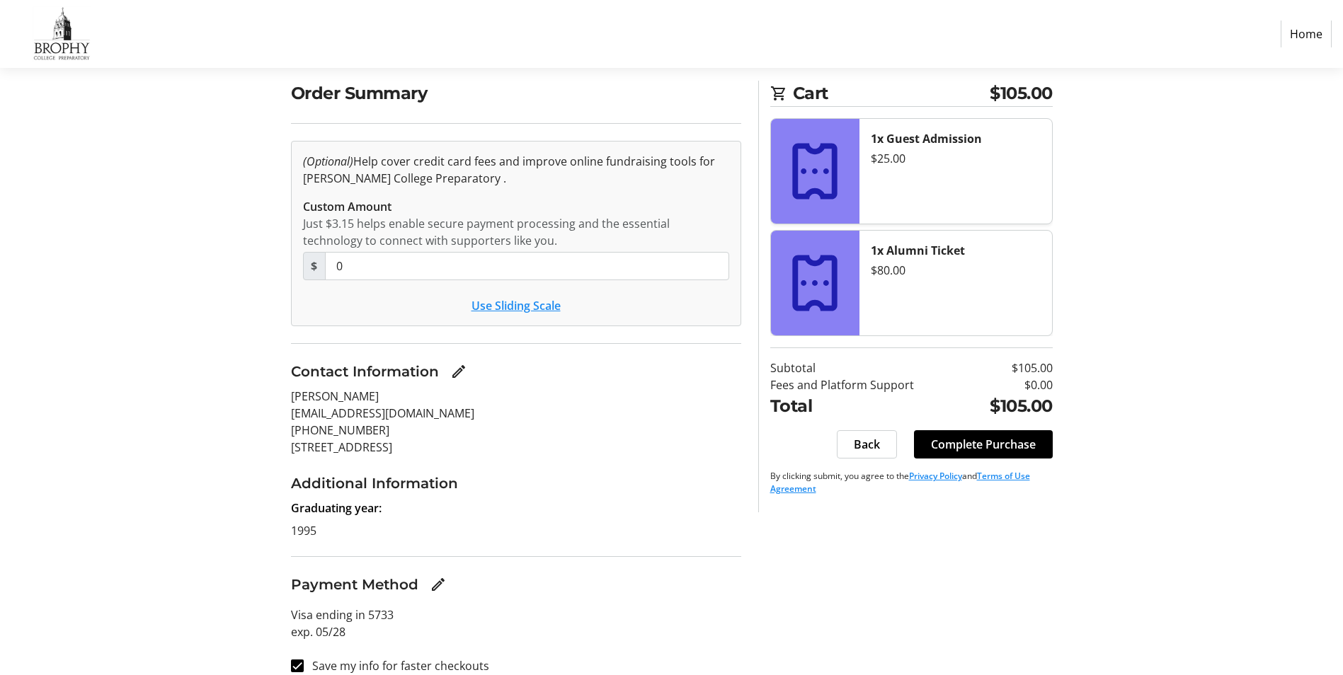
scroll to position [121, 0]
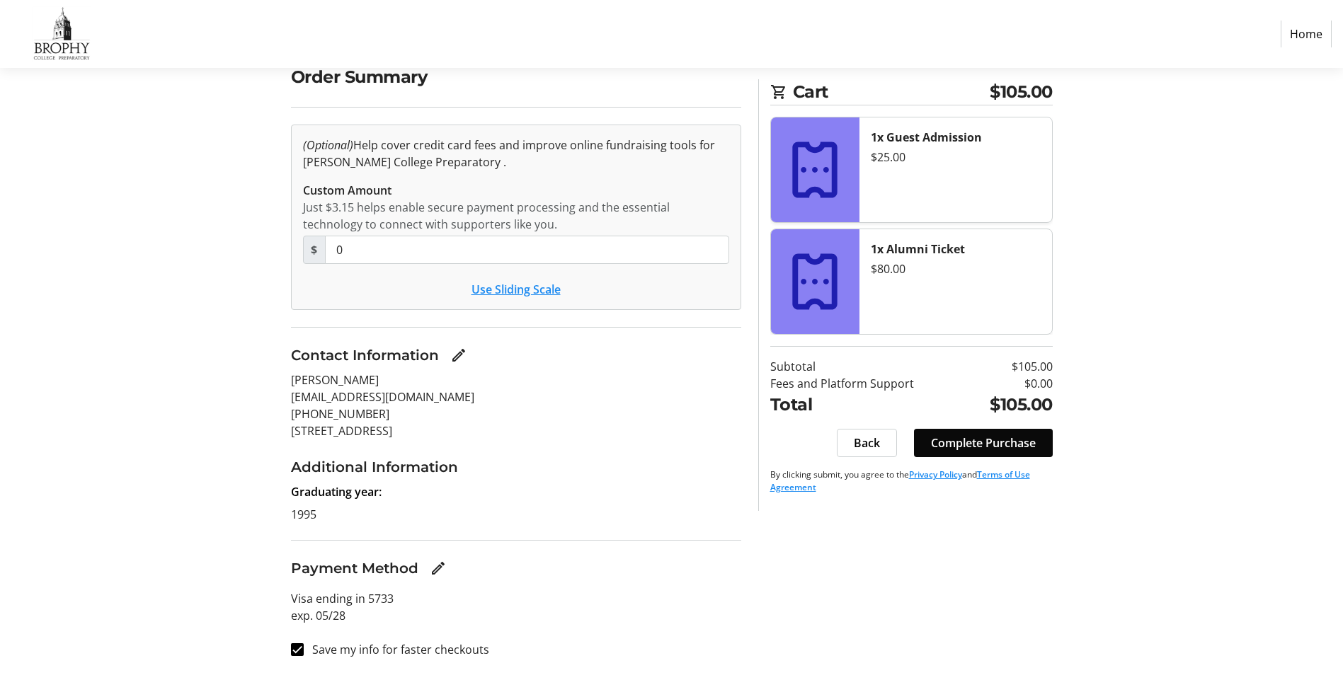
click at [972, 438] on span "Complete Purchase" at bounding box center [983, 443] width 105 height 17
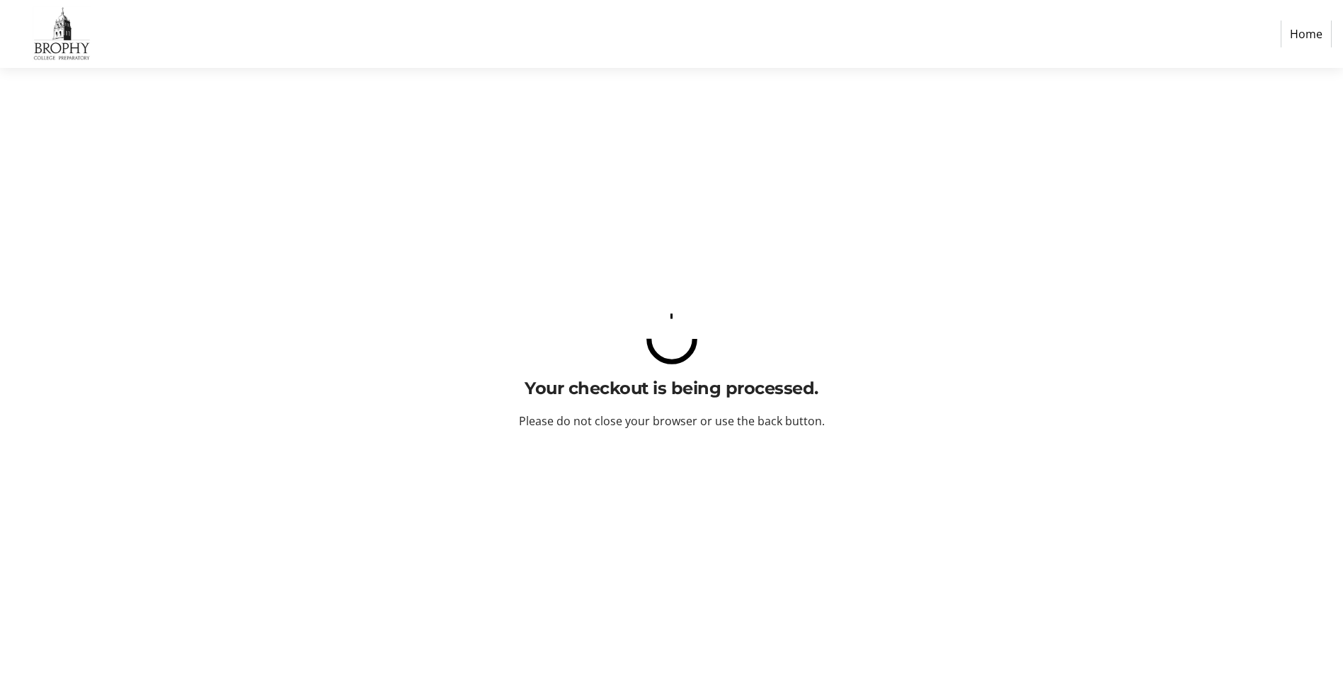
scroll to position [0, 0]
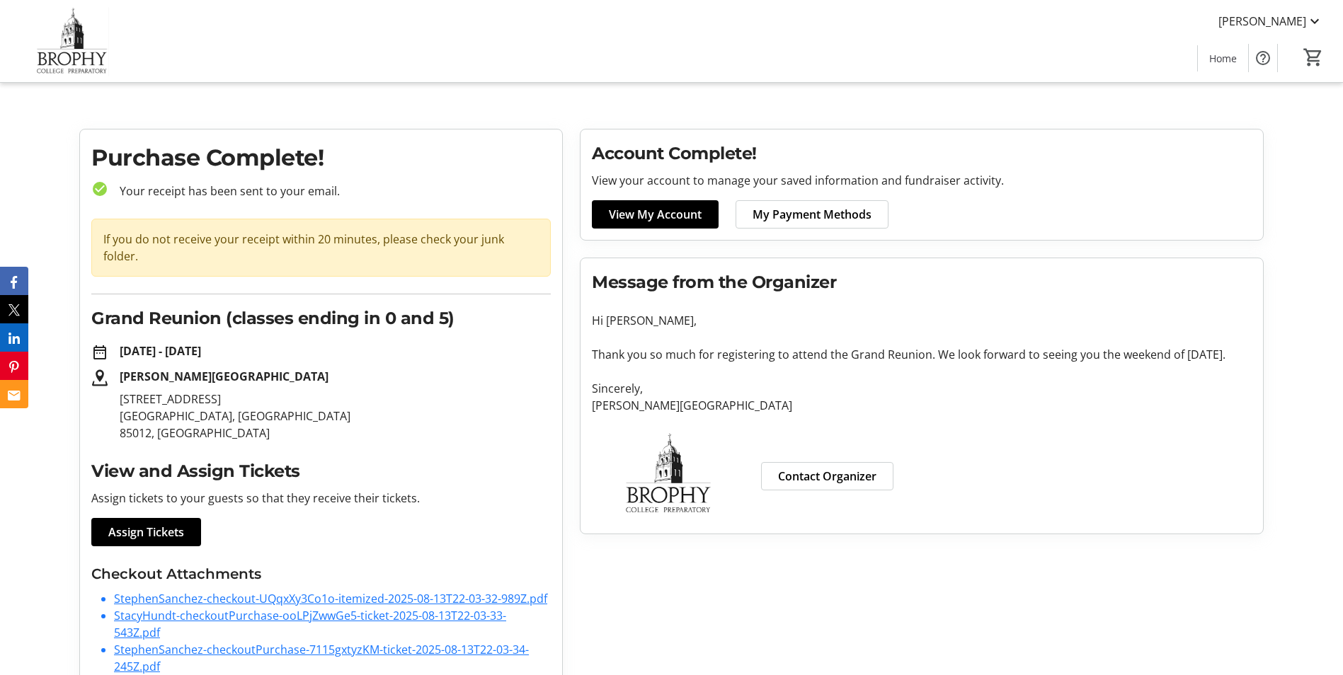
click at [471, 591] on link "StephenSanchez-checkout-UQqxXy3Co1o-itemized-2025-08-13T22-03-32-989Z.pdf" at bounding box center [330, 599] width 433 height 16
click at [400, 608] on link "StacyHundt-checkoutPurchase-ooLPjZwwGe5-ticket-2025-08-13T22-03-33-543Z.pdf" at bounding box center [310, 624] width 392 height 33
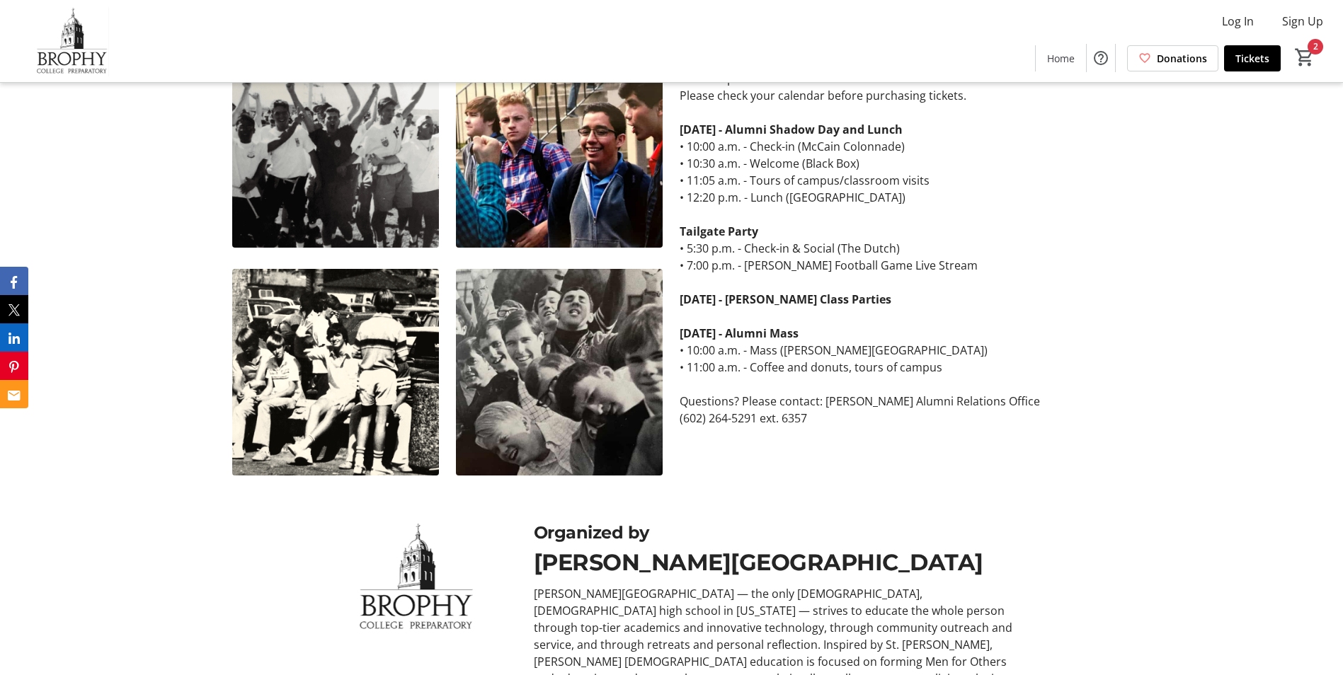
scroll to position [637, 0]
